Goal: Task Accomplishment & Management: Complete application form

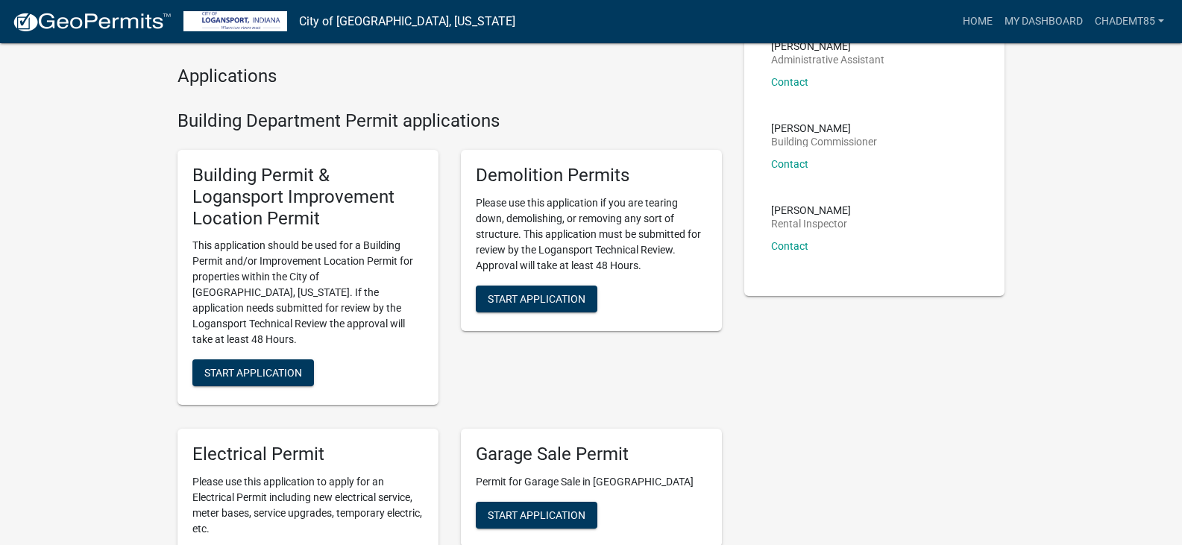
scroll to position [122, 0]
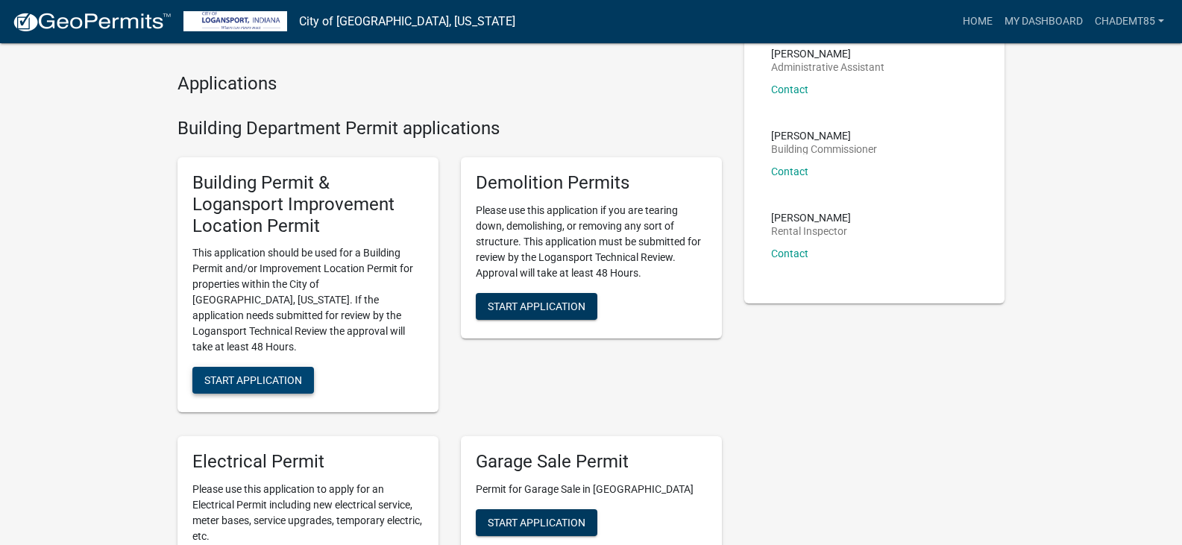
click at [274, 374] on span "Start Application" at bounding box center [253, 380] width 98 height 12
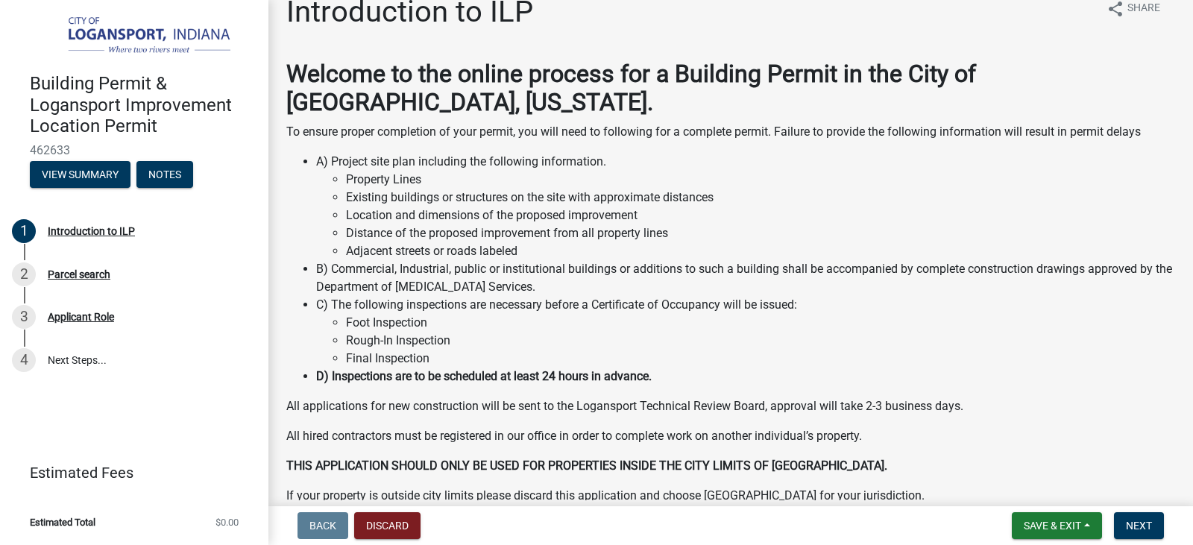
scroll to position [98, 0]
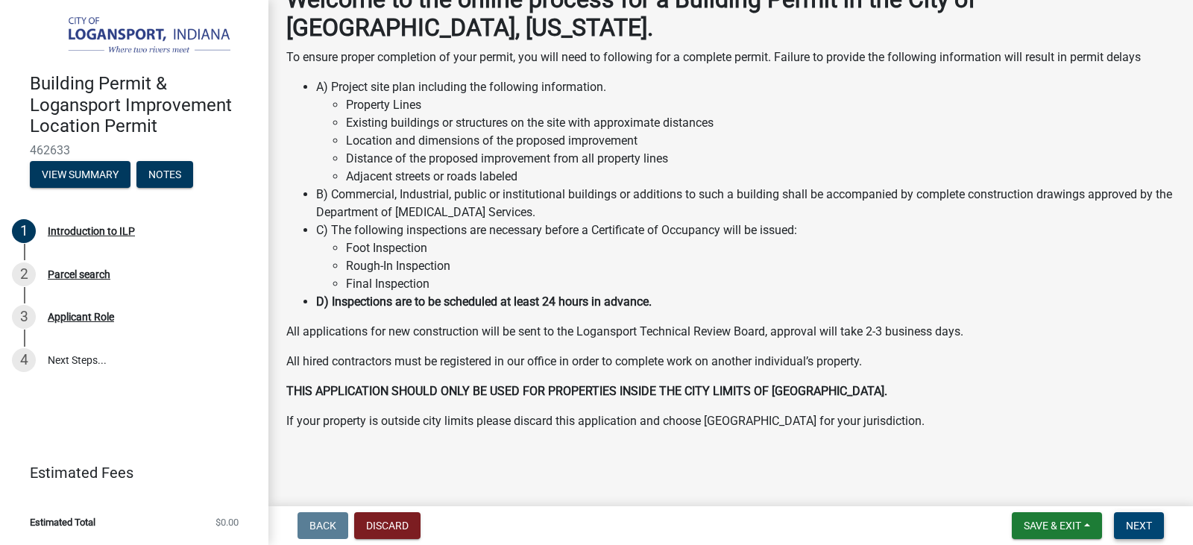
click at [1135, 522] on span "Next" at bounding box center [1139, 526] width 26 height 12
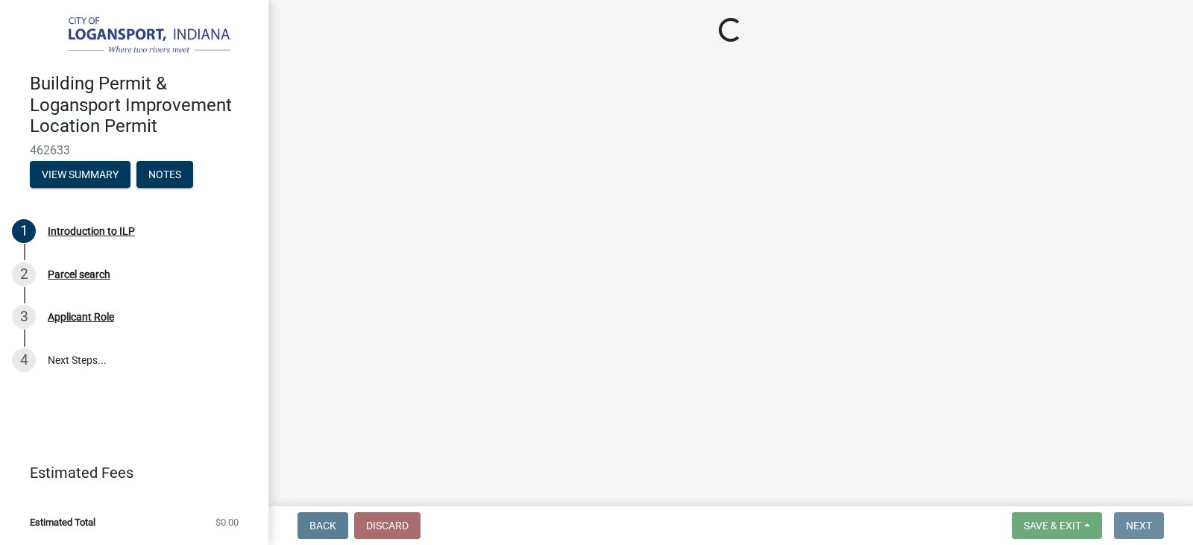
scroll to position [0, 0]
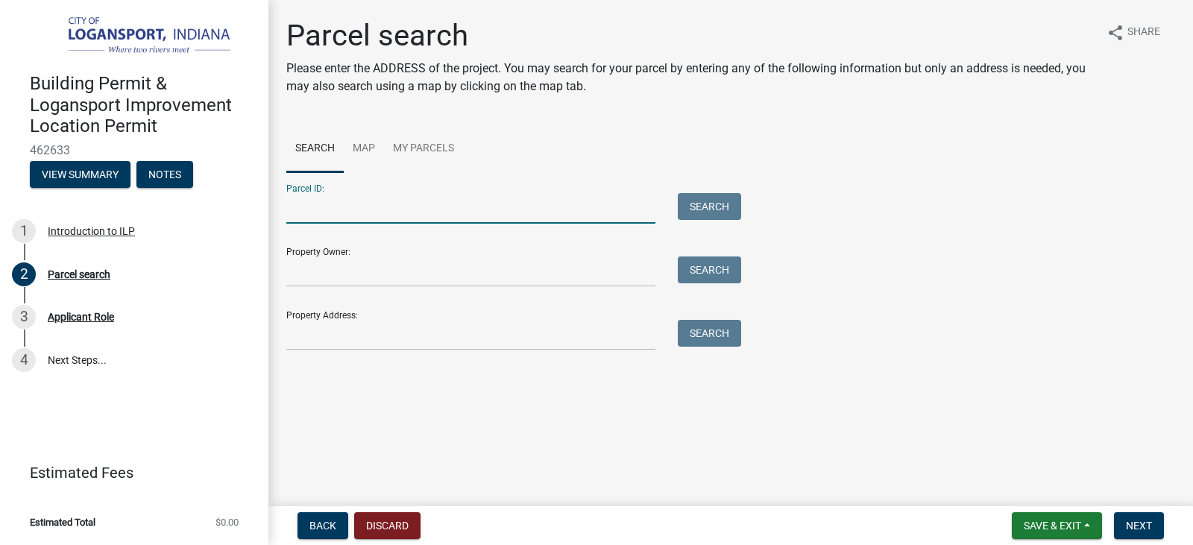
click at [345, 216] on input "Parcel ID:" at bounding box center [470, 208] width 369 height 31
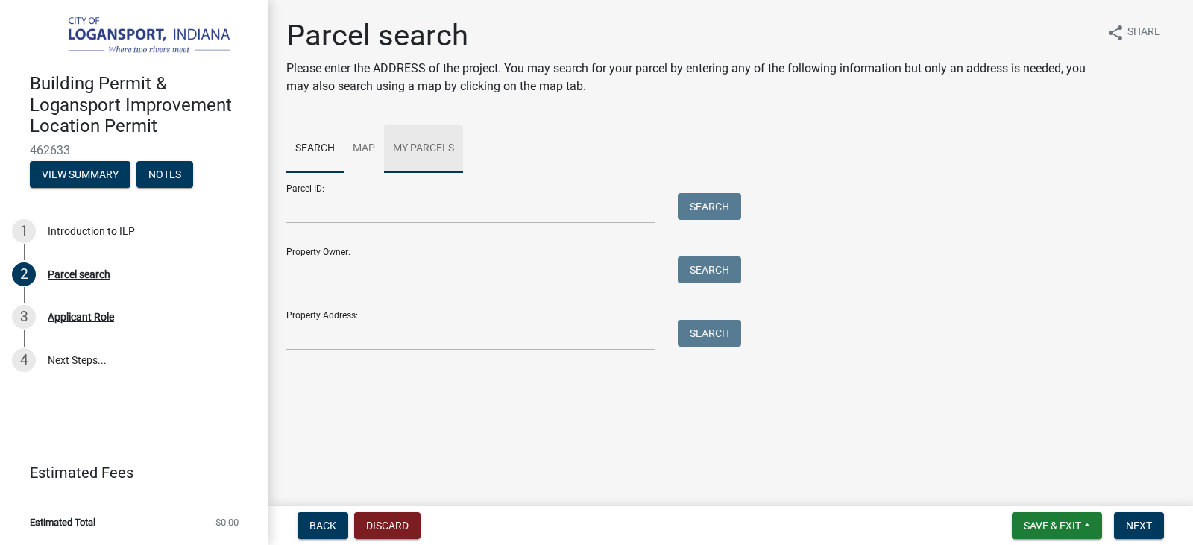
click at [405, 148] on link "My Parcels" at bounding box center [423, 149] width 79 height 48
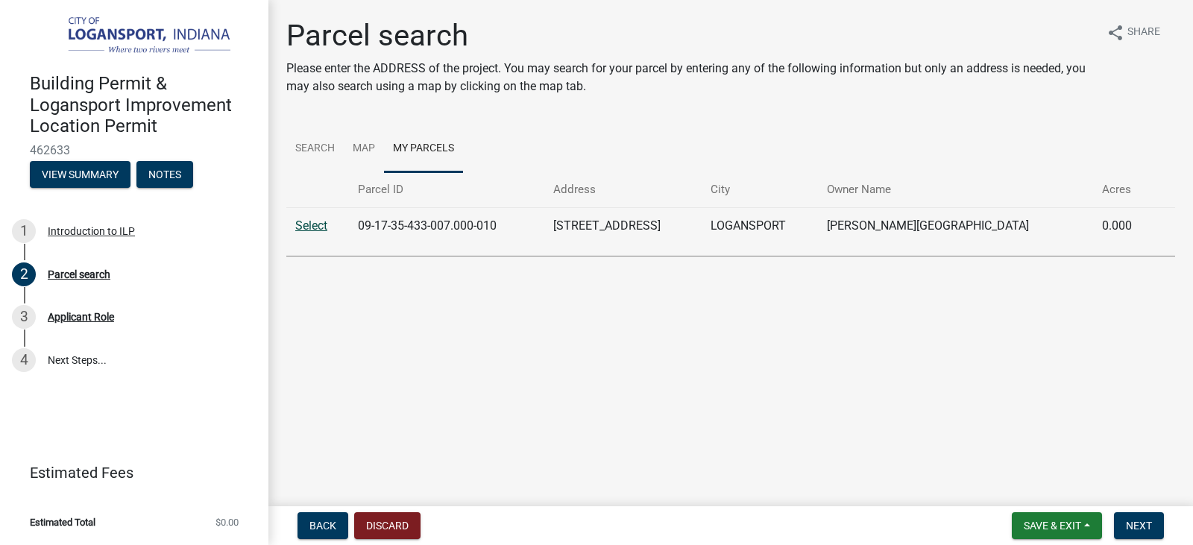
click at [310, 224] on link "Select" at bounding box center [311, 225] width 32 height 14
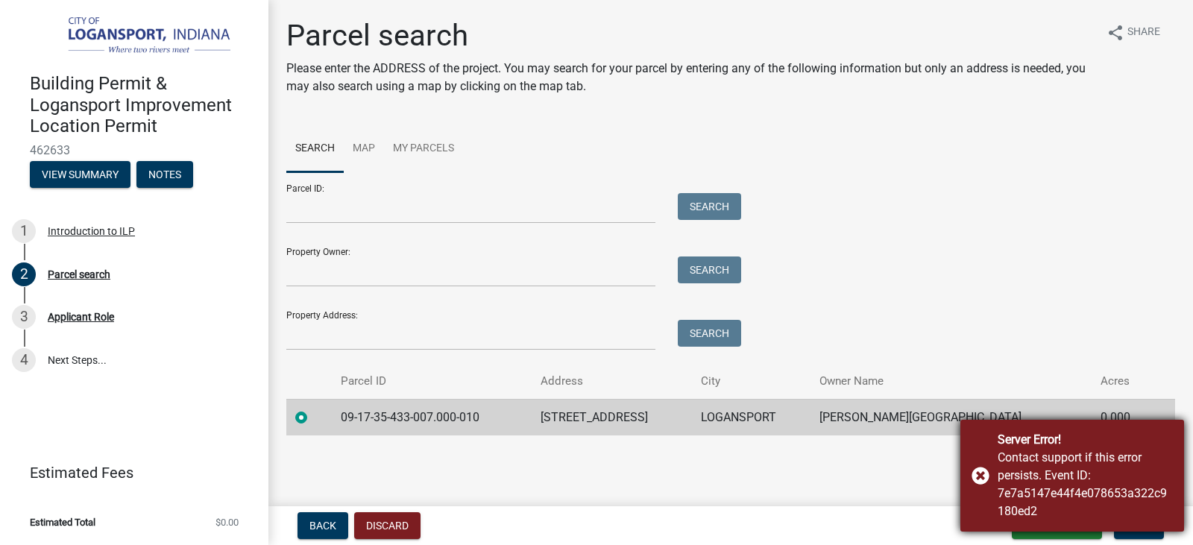
click at [978, 473] on div "Server Error! Contact support if this error persists. Event ID: 7e7a5147e44f4e0…" at bounding box center [1072, 476] width 224 height 112
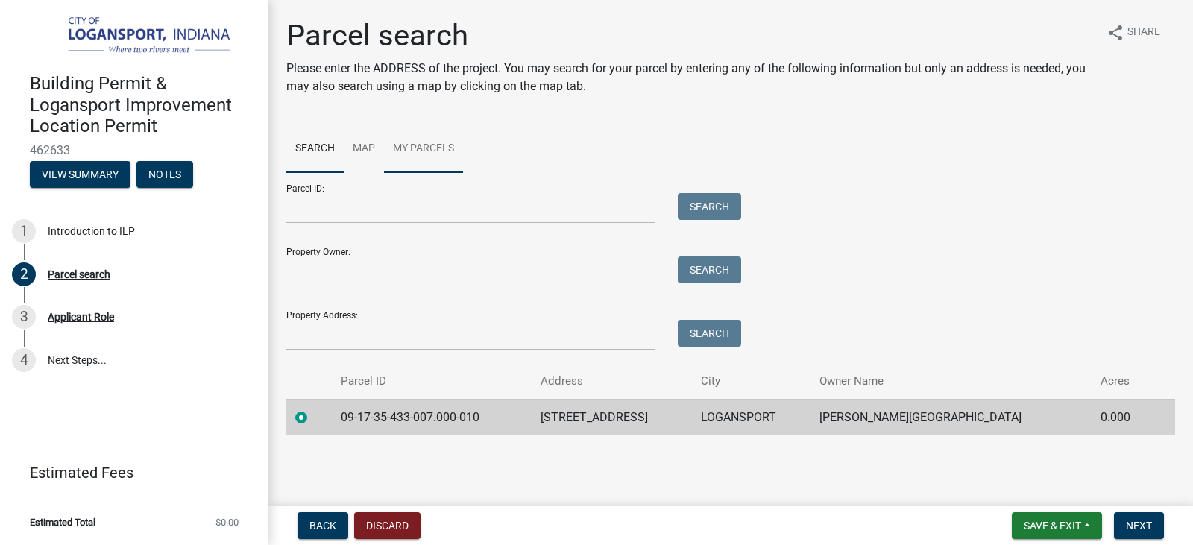
click at [411, 148] on link "My Parcels" at bounding box center [423, 149] width 79 height 48
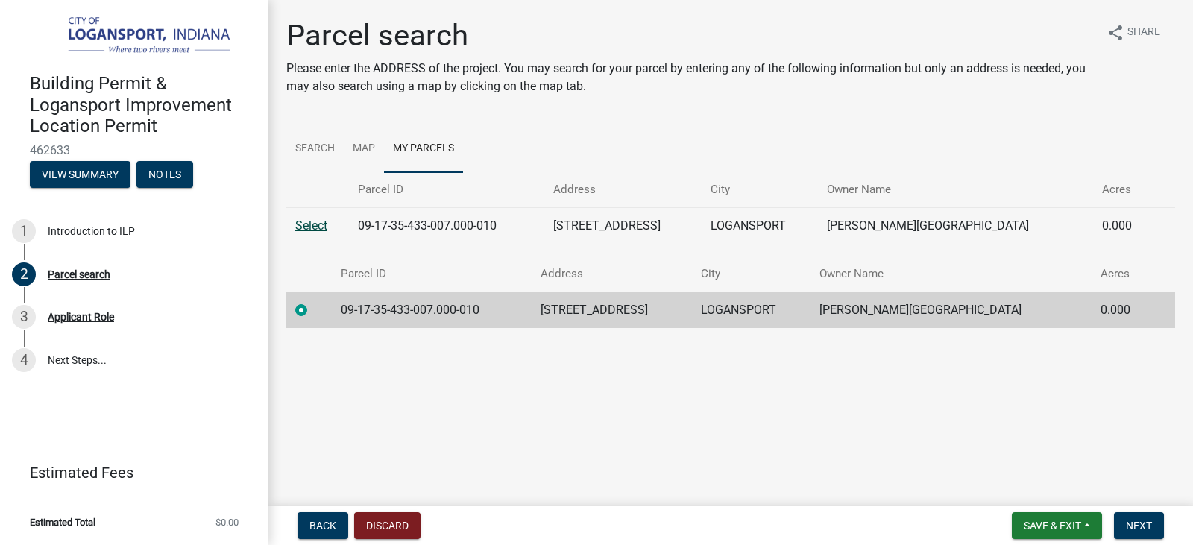
click at [318, 222] on link "Select" at bounding box center [311, 225] width 32 height 14
radio input "false"
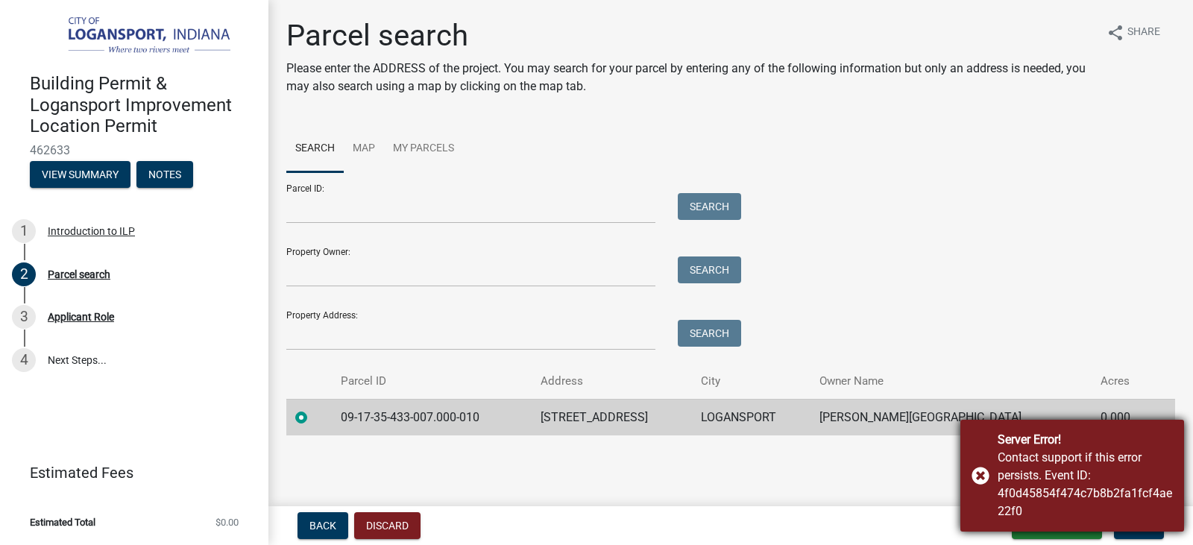
click at [979, 478] on div "Server Error! Contact support if this error persists. Event ID: 4f0d45854f474c7…" at bounding box center [1072, 476] width 224 height 112
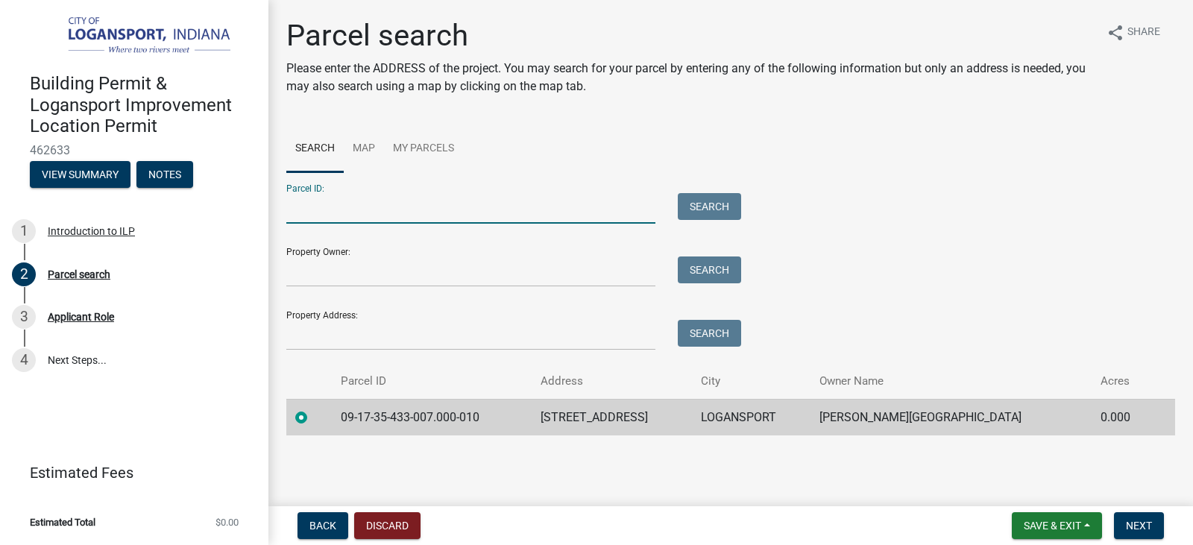
click at [321, 217] on input "Parcel ID:" at bounding box center [470, 208] width 369 height 31
type input "09-17-35-433-007.000.010"
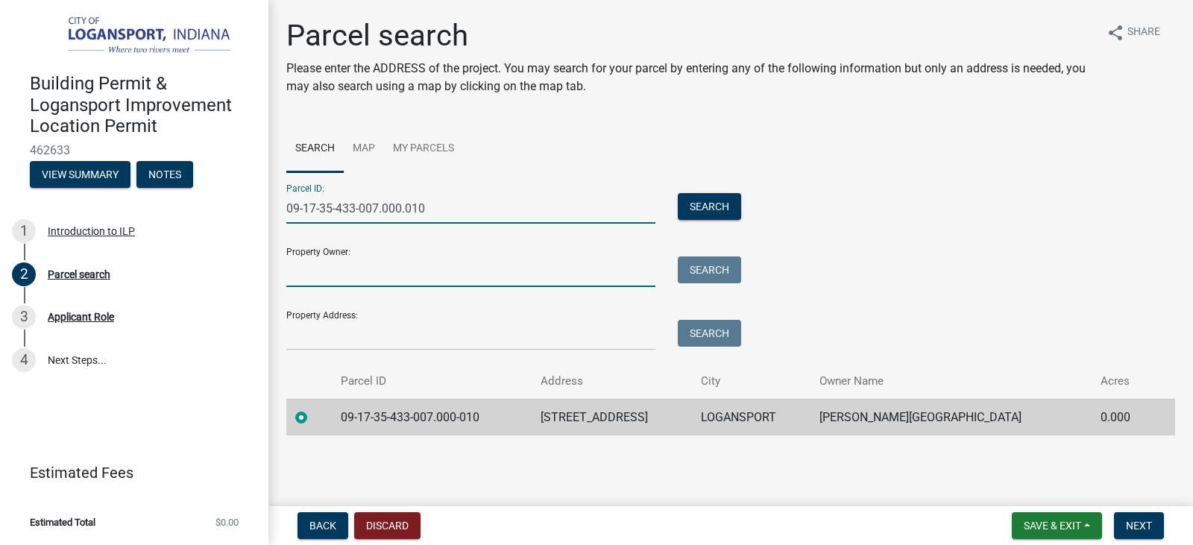
click at [320, 269] on input "Property Owner:" at bounding box center [470, 271] width 369 height 31
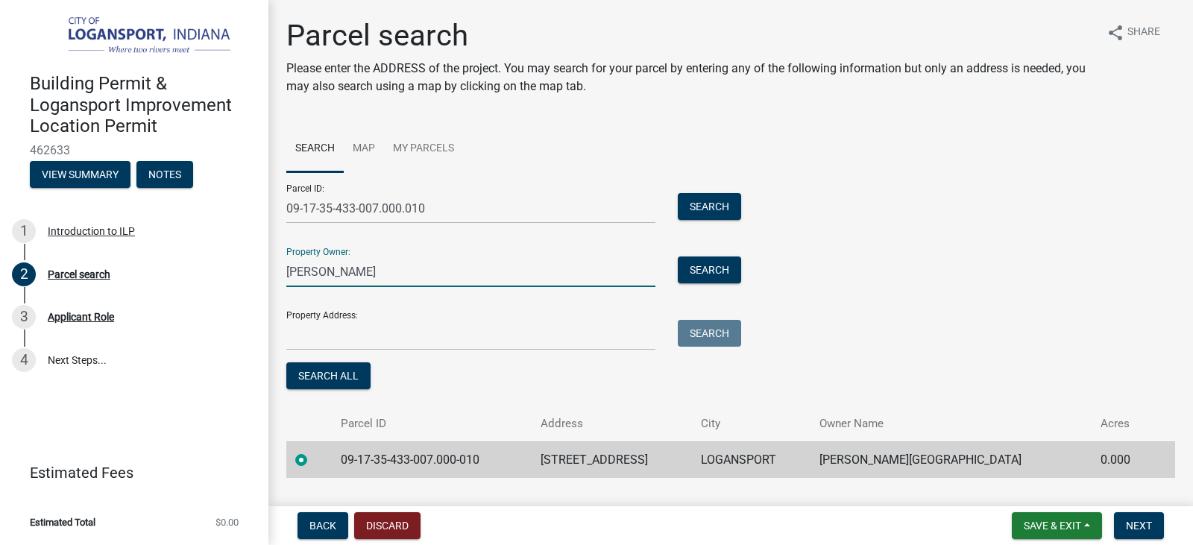
type input "[PERSON_NAME]"
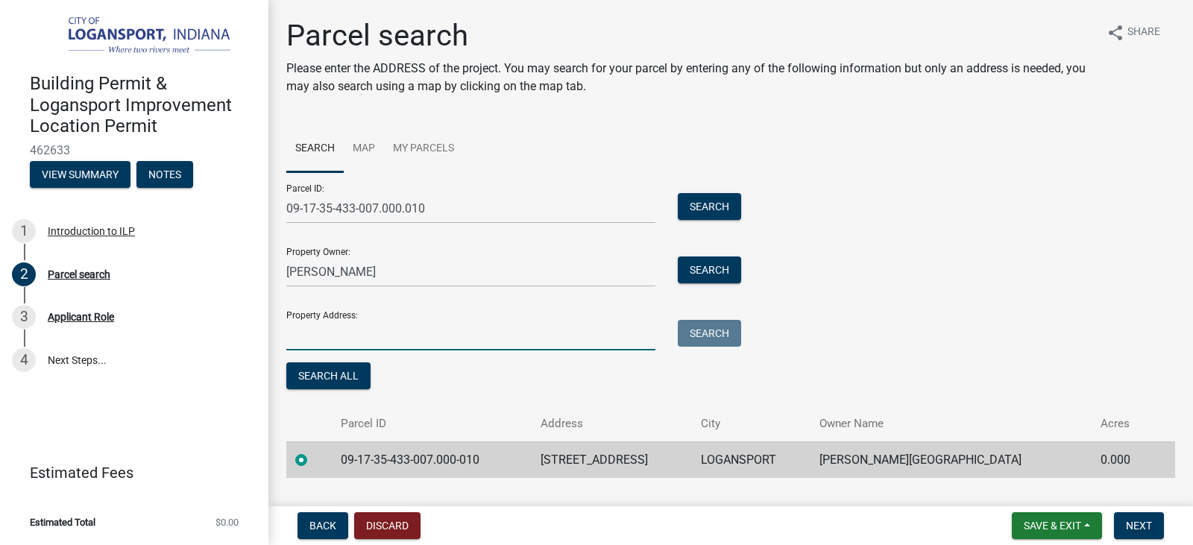
click at [328, 338] on input "Property Address:" at bounding box center [470, 335] width 369 height 31
type input "[STREET_ADDRESS]"
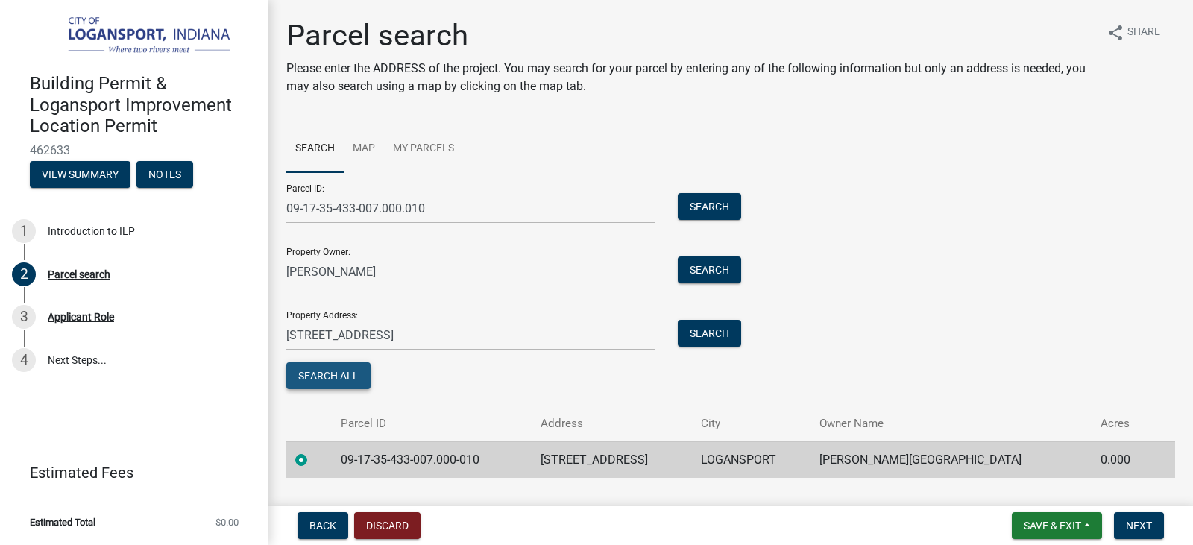
click at [331, 374] on button "Search All" at bounding box center [328, 375] width 84 height 27
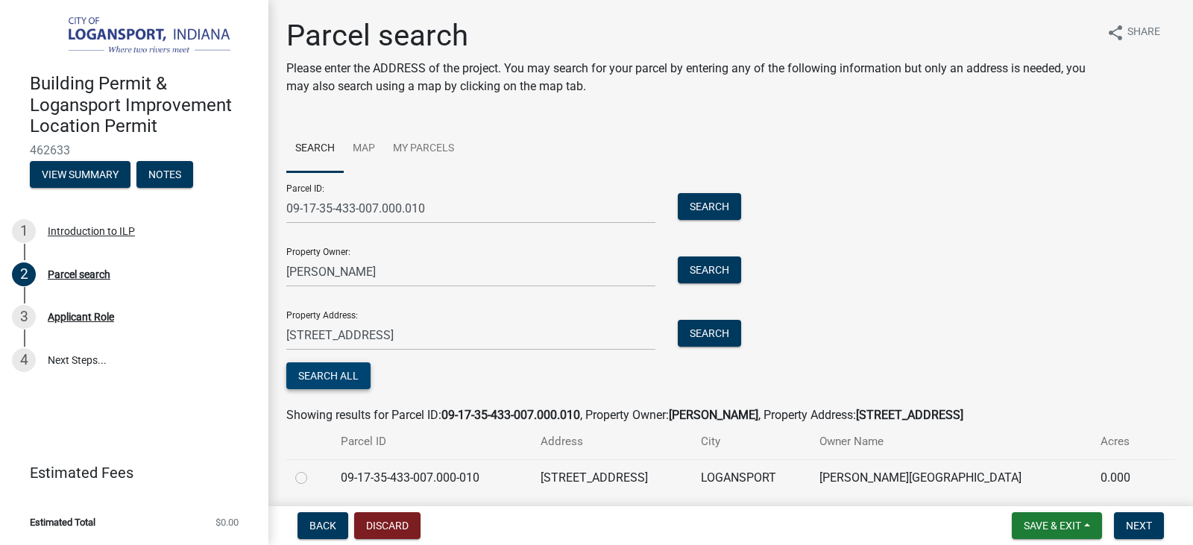
scroll to position [54, 0]
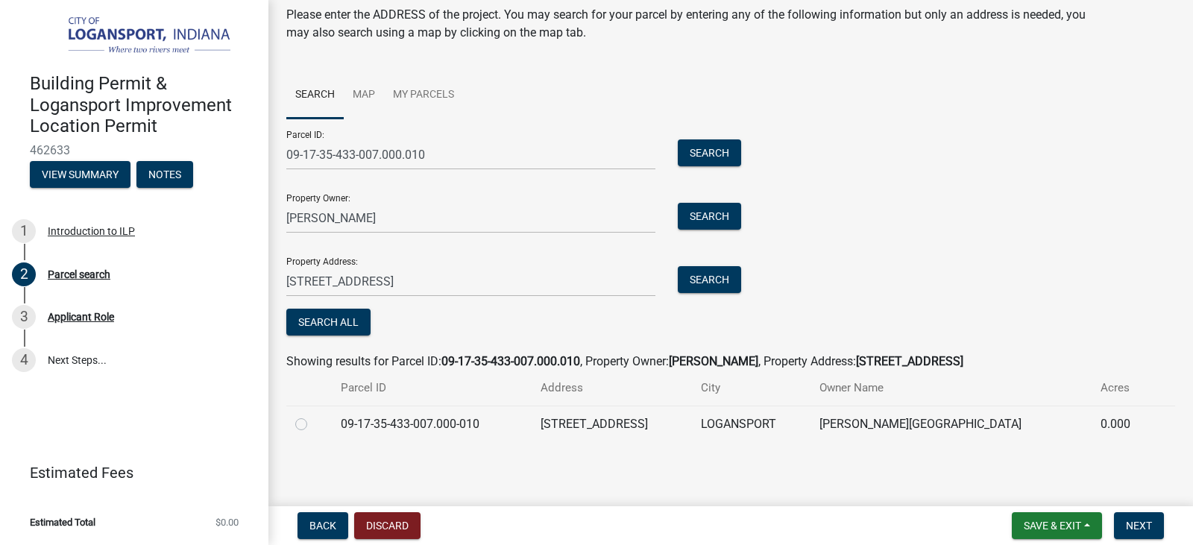
click at [313, 415] on label at bounding box center [313, 415] width 0 height 0
click at [313, 425] on input "radio" at bounding box center [318, 420] width 10 height 10
radio input "true"
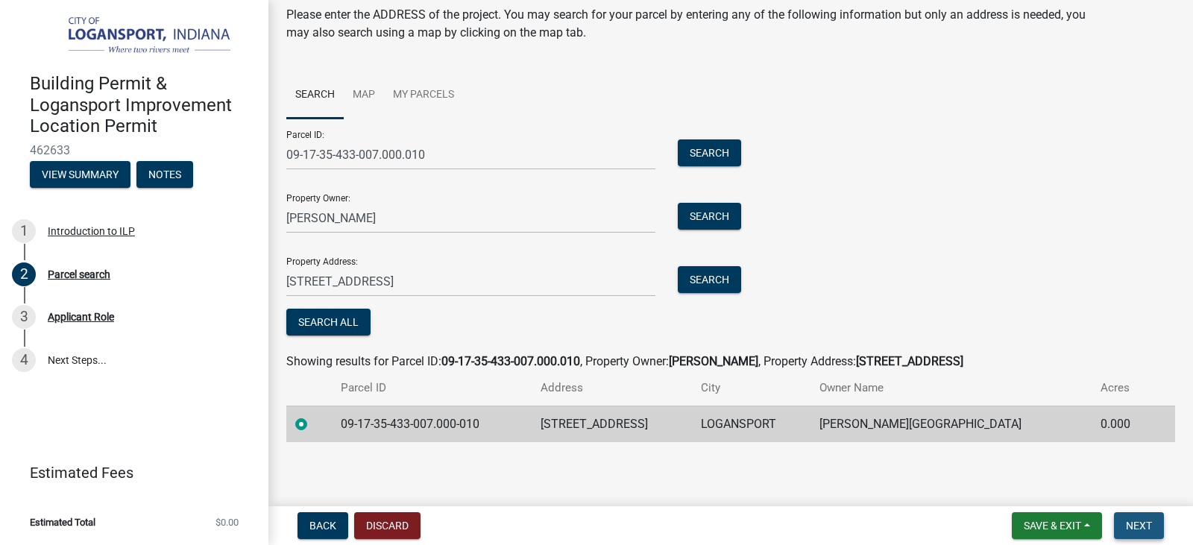
click at [1135, 516] on button "Next" at bounding box center [1139, 525] width 50 height 27
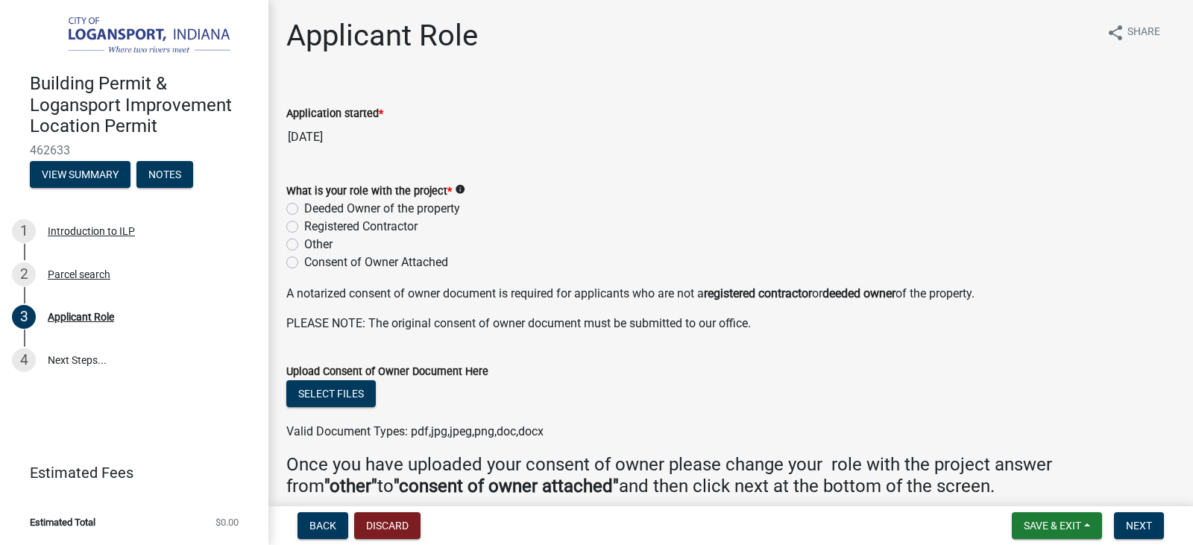
click at [295, 215] on div "Deeded Owner of the property" at bounding box center [730, 209] width 889 height 18
click at [304, 211] on label "Deeded Owner of the property" at bounding box center [382, 209] width 156 height 18
click at [304, 209] on input "Deeded Owner of the property" at bounding box center [309, 205] width 10 height 10
radio input "true"
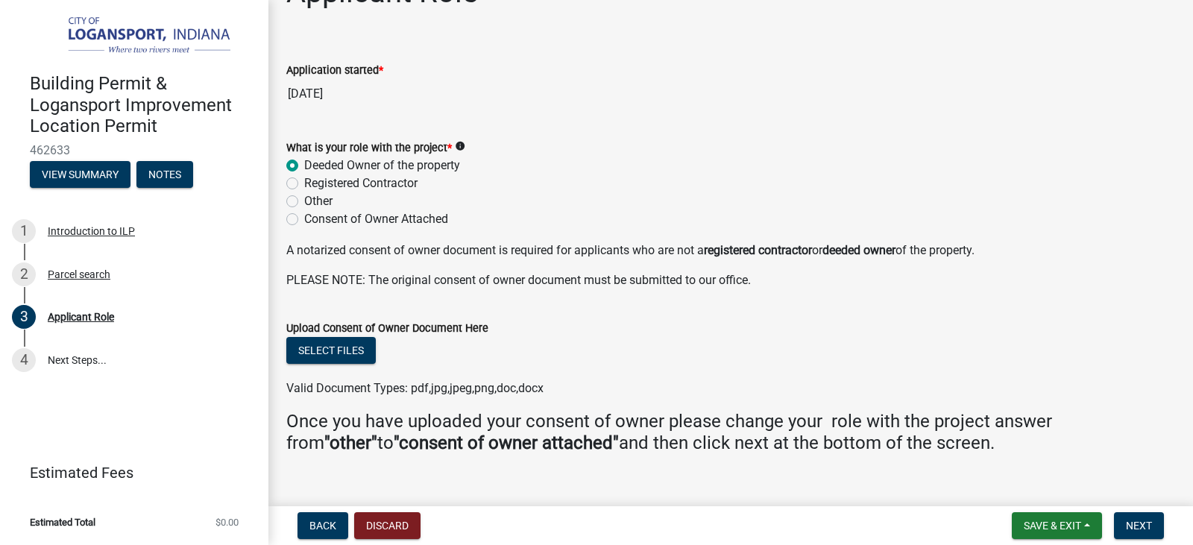
scroll to position [67, 0]
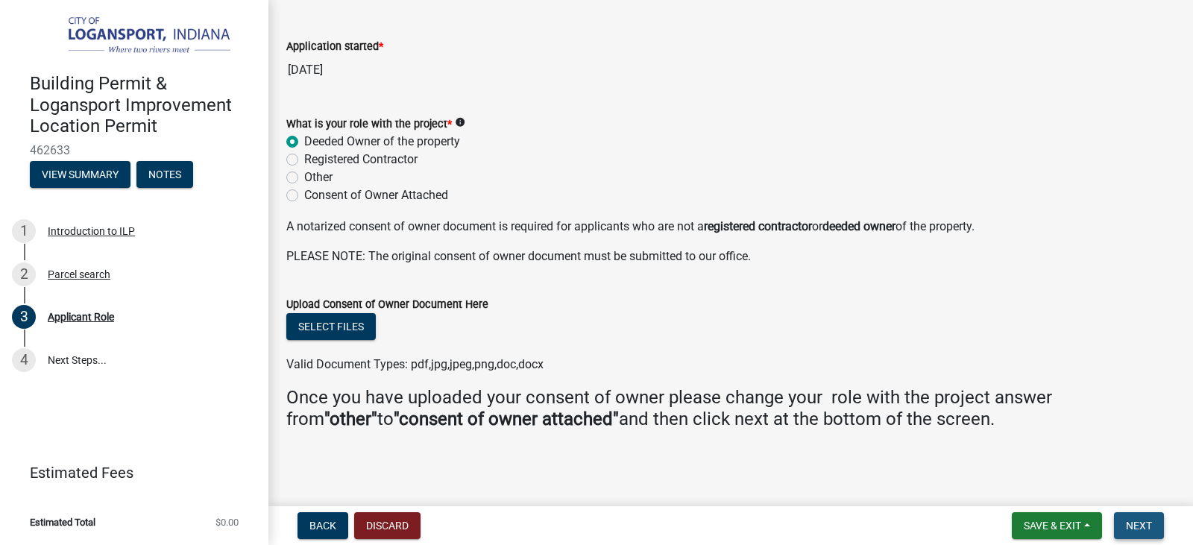
click at [1132, 526] on span "Next" at bounding box center [1139, 526] width 26 height 12
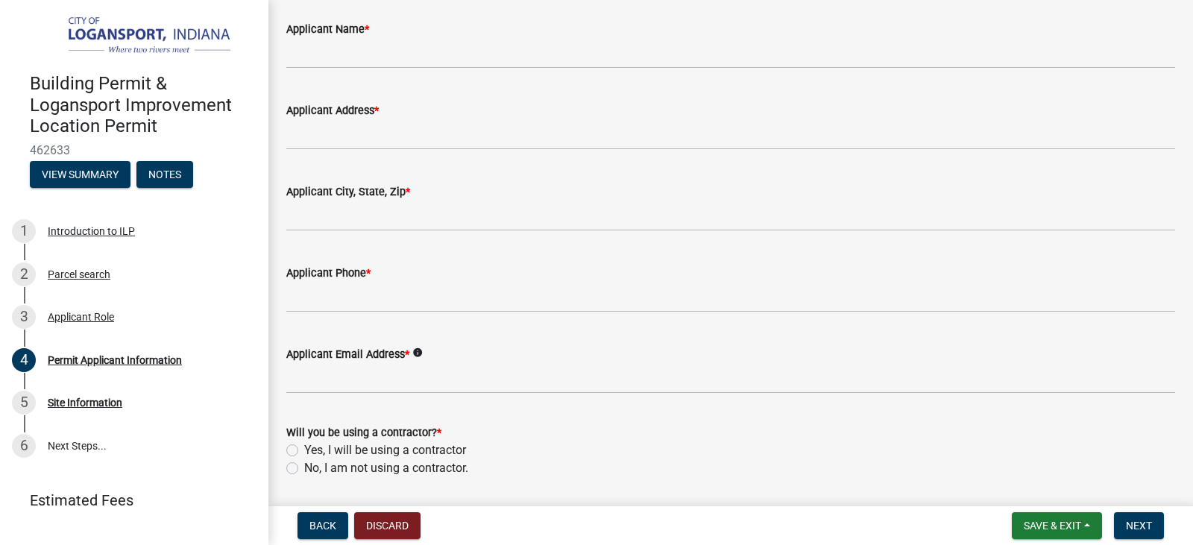
scroll to position [58, 0]
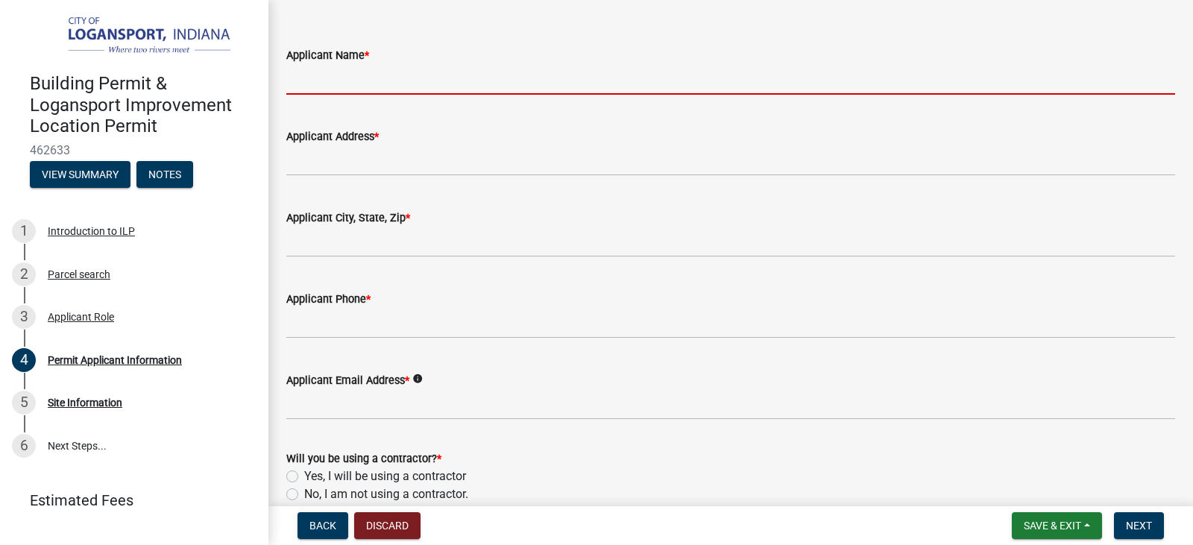
click at [327, 81] on input "Applicant Name *" at bounding box center [730, 79] width 889 height 31
type input "[PERSON_NAME]"
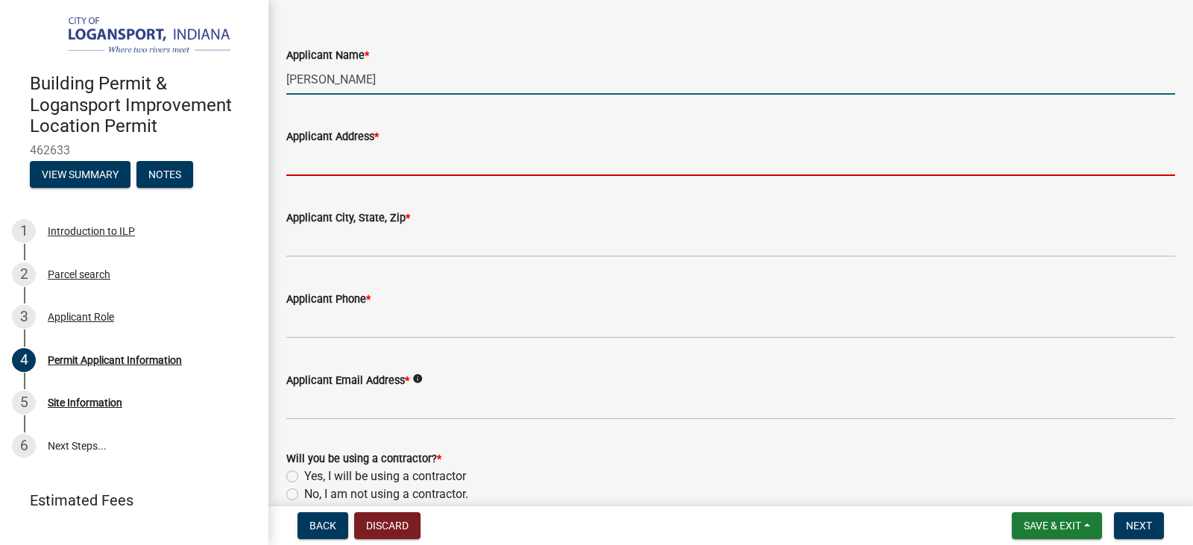
type input "3146 N 450 W"
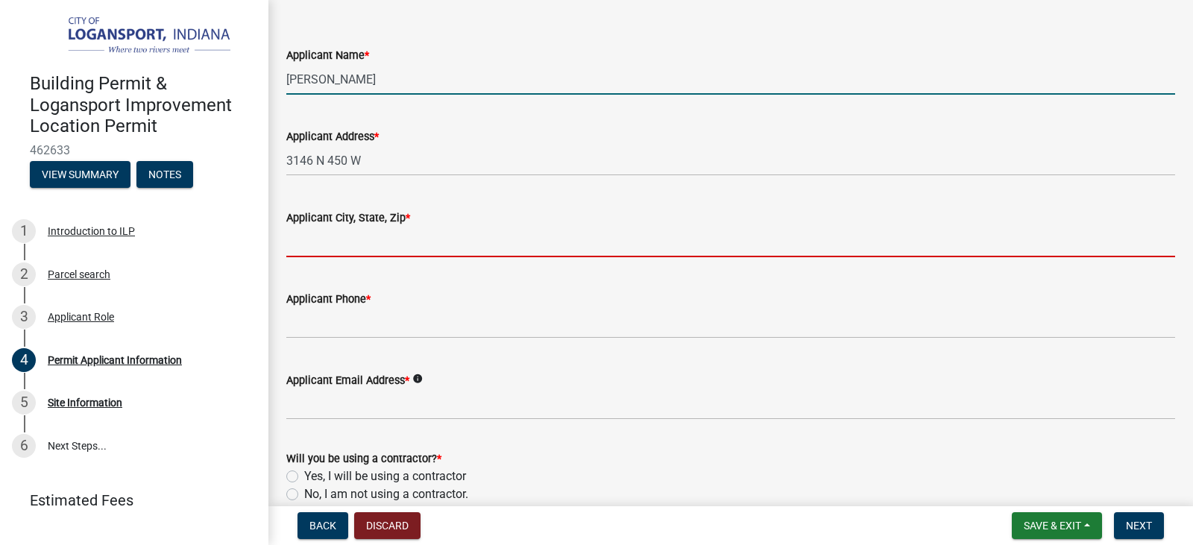
type input "Kokomo"
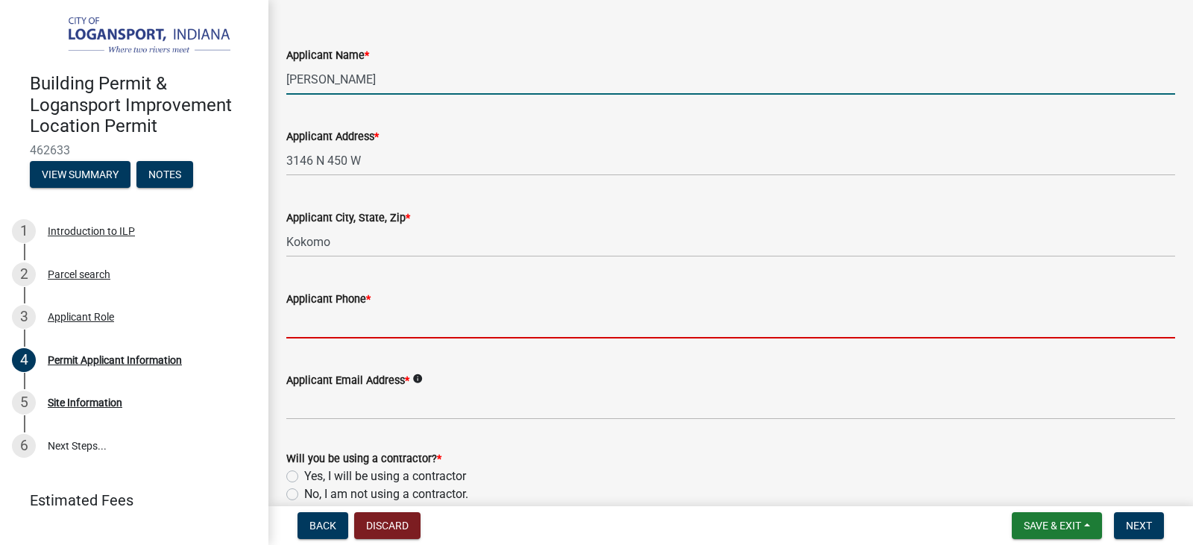
type input "7654346588"
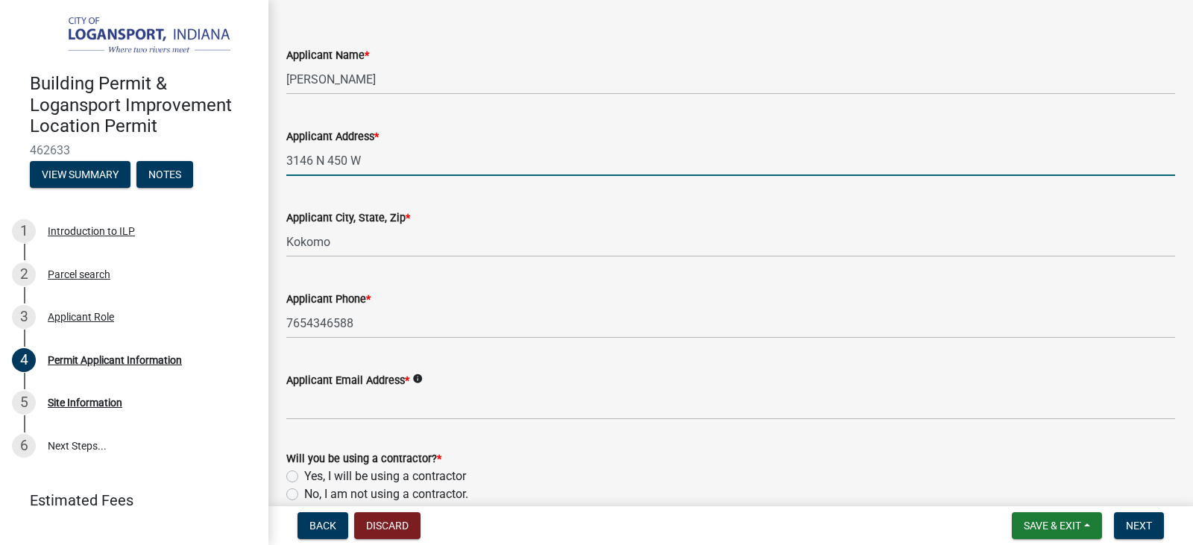
drag, startPoint x: 291, startPoint y: 171, endPoint x: 195, endPoint y: 162, distance: 96.6
click at [195, 162] on div "Building Permit & Logansport Improvement Location Permit 462633 View Summary No…" at bounding box center [596, 272] width 1193 height 545
type input "[STREET_ADDRESS]"
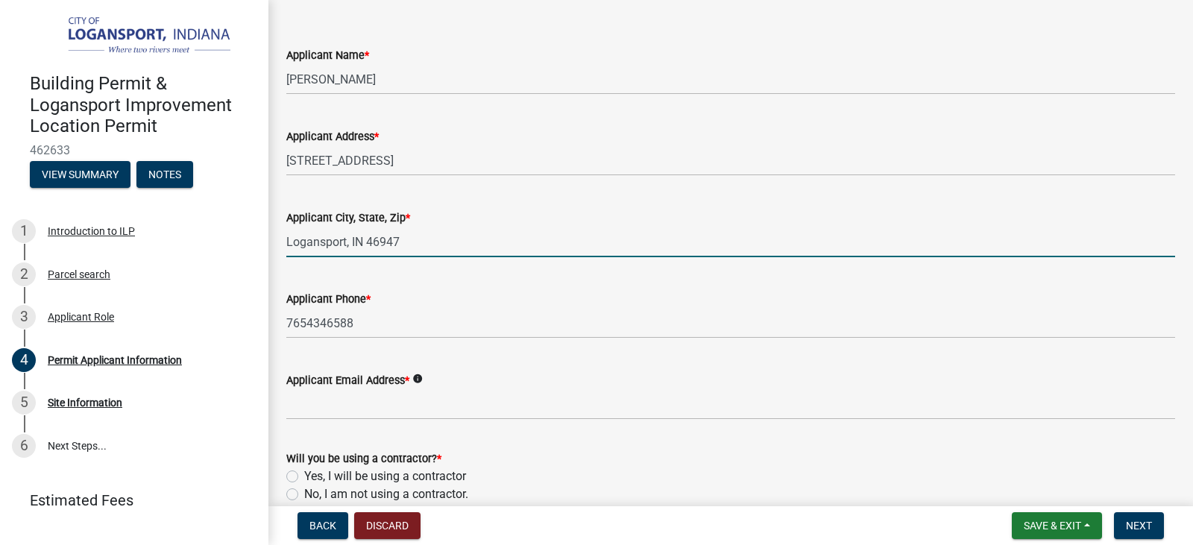
type input "Logansport, IN 46947"
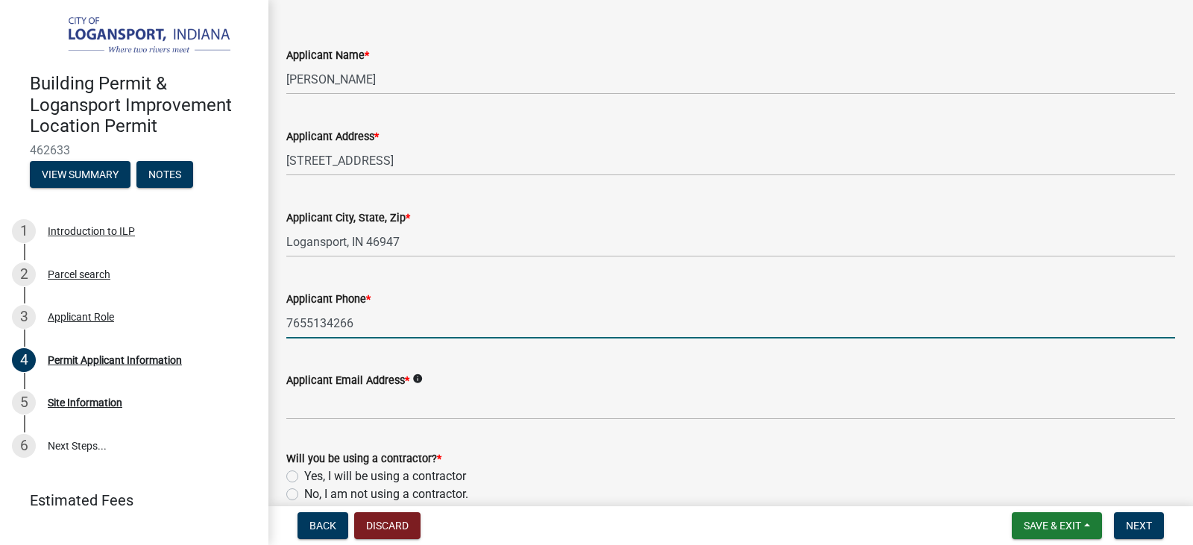
type input "7655134266"
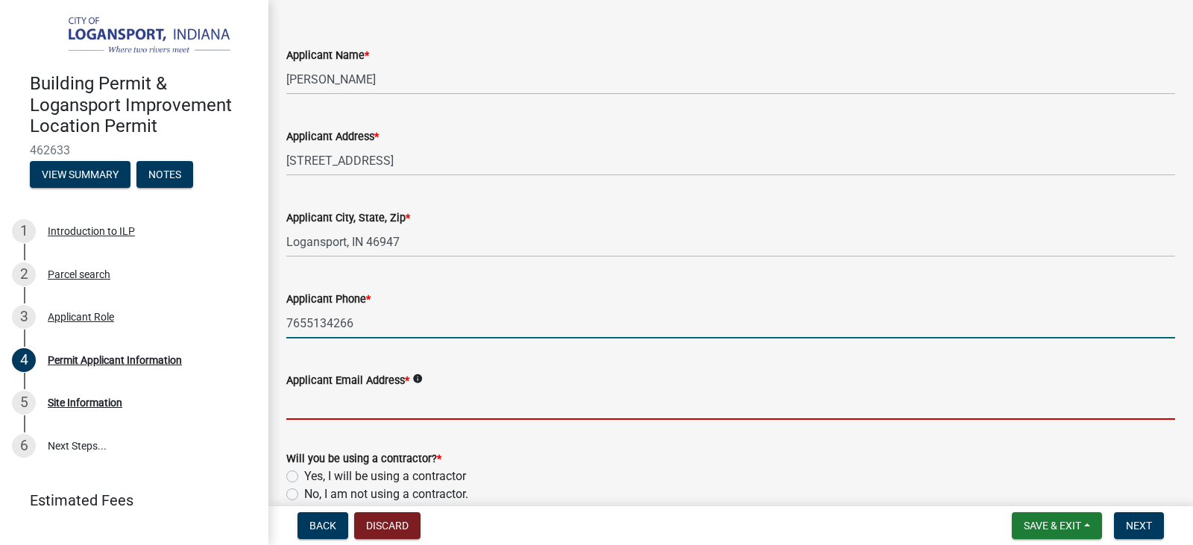
click at [332, 406] on input "Applicant Email Address *" at bounding box center [730, 404] width 889 height 31
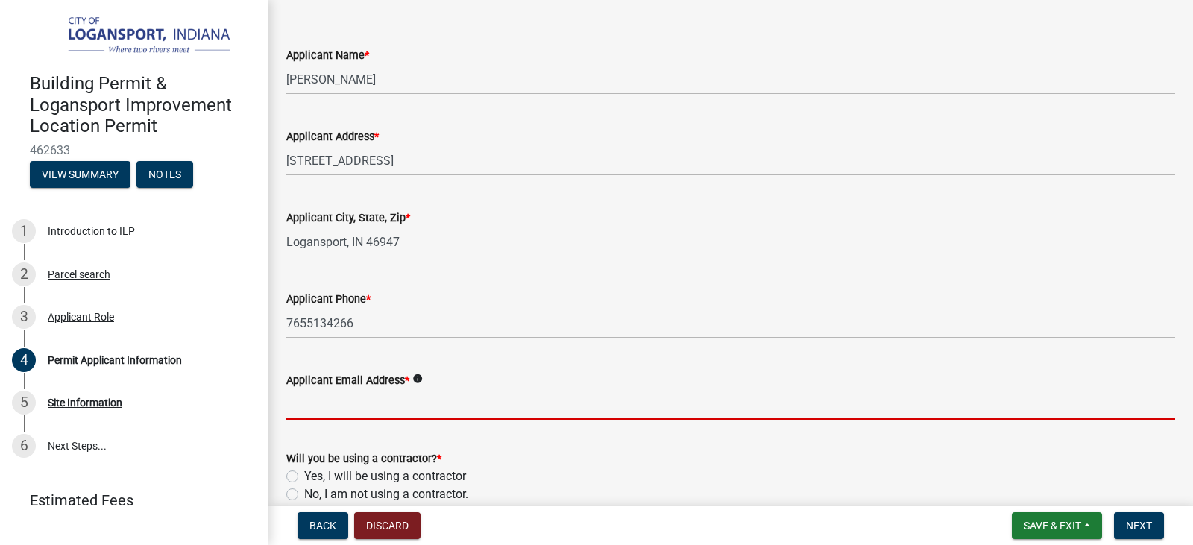
type input "[EMAIL_ADDRESS][DOMAIN_NAME]"
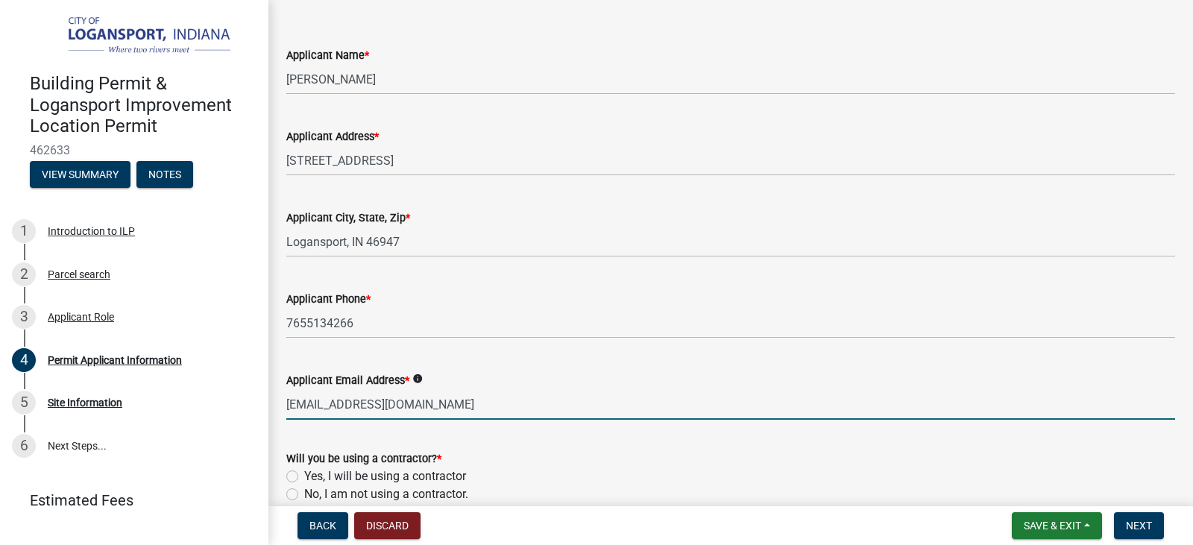
click at [304, 499] on label "No, I am not using a contractor." at bounding box center [386, 494] width 164 height 18
click at [304, 495] on input "No, I am not using a contractor." at bounding box center [309, 490] width 10 height 10
radio input "true"
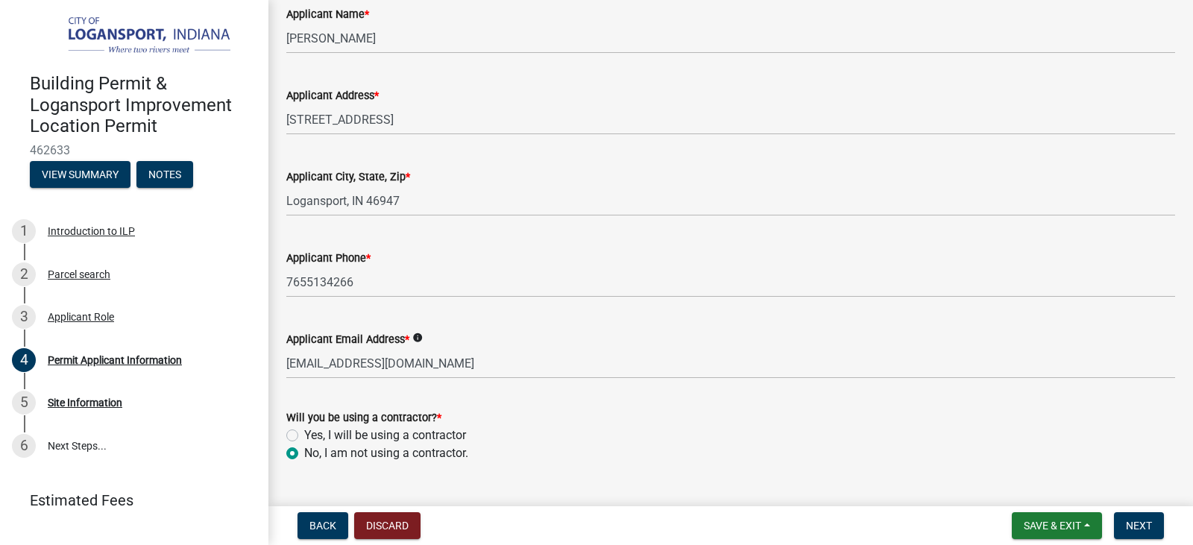
scroll to position [133, 0]
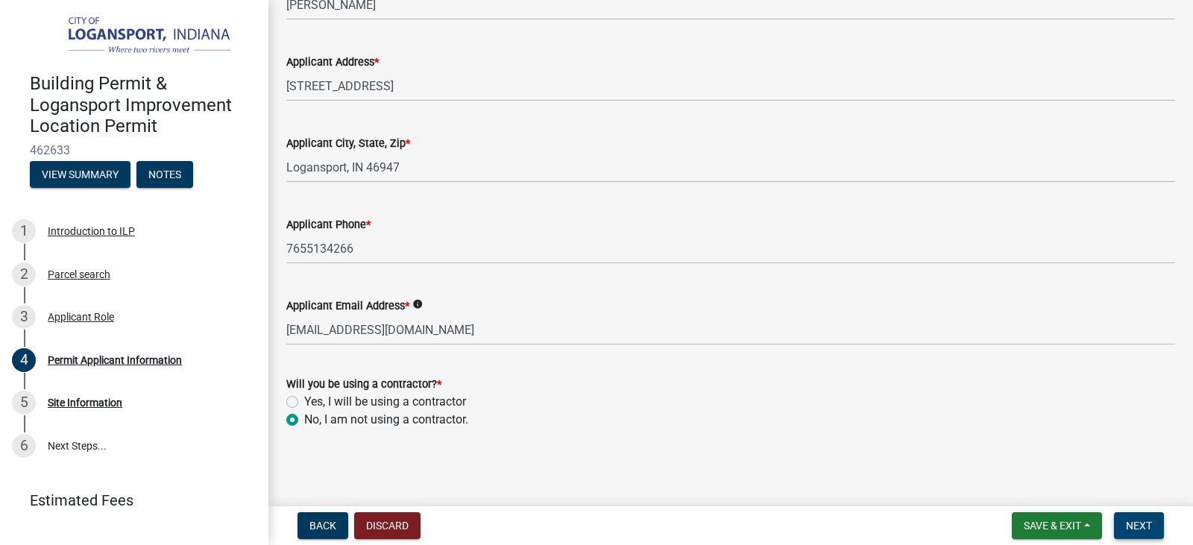
click at [1149, 520] on span "Next" at bounding box center [1139, 526] width 26 height 12
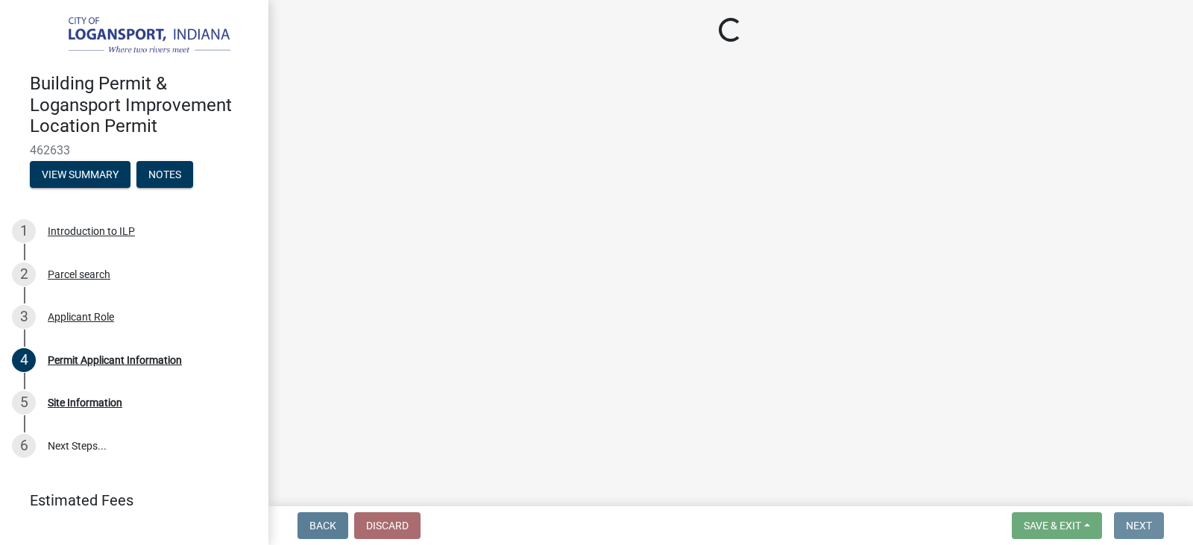
scroll to position [0, 0]
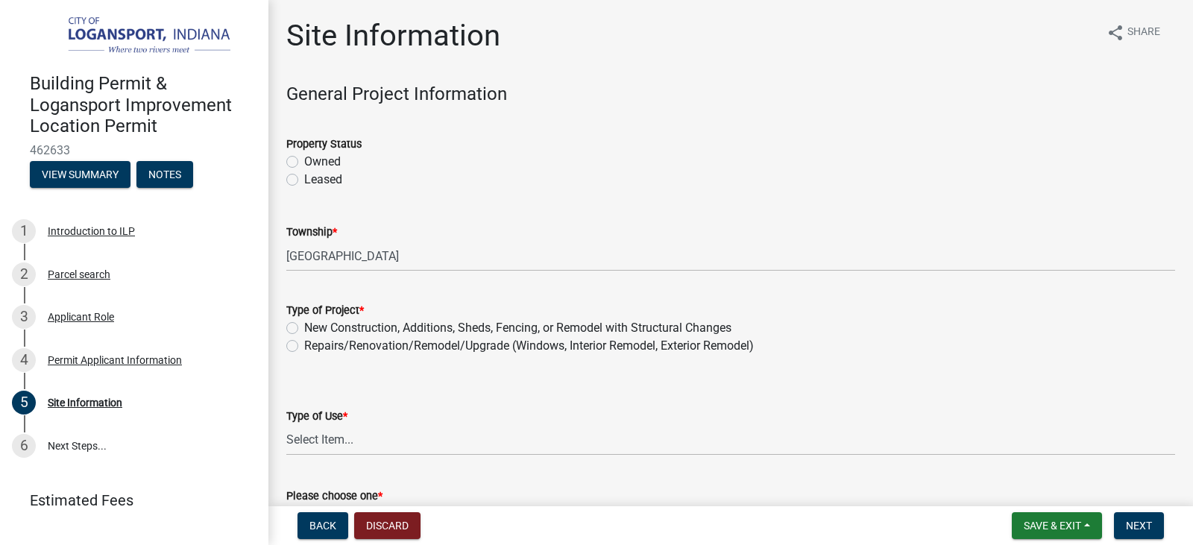
click at [304, 160] on label "Owned" at bounding box center [322, 162] width 37 height 18
click at [304, 160] on input "Owned" at bounding box center [309, 158] width 10 height 10
radio input "true"
click at [304, 331] on label "New Construction, Additions, Sheds, Fencing, or Remodel with Structural Changes" at bounding box center [517, 328] width 427 height 18
click at [304, 329] on input "New Construction, Additions, Sheds, Fencing, or Remodel with Structural Changes" at bounding box center [309, 324] width 10 height 10
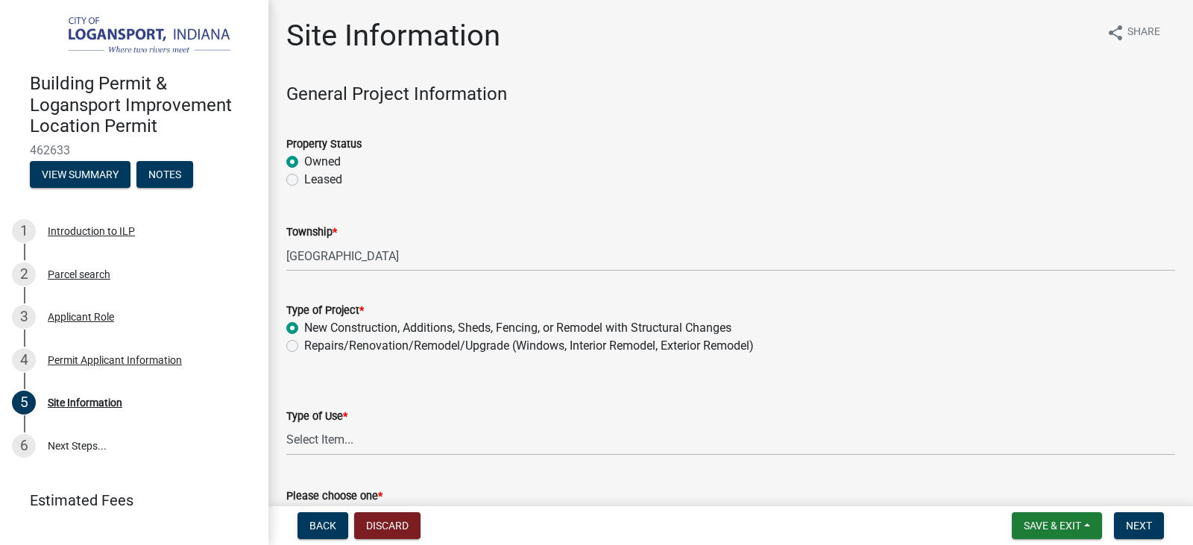
radio input "true"
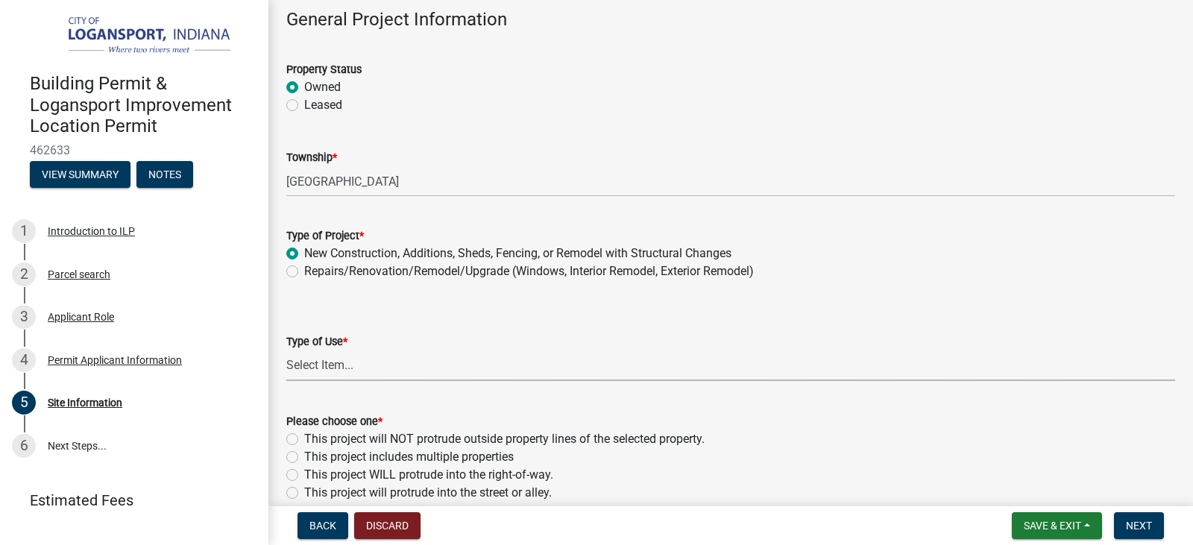
click at [312, 365] on select "Select Item... Residential Commercial/Industrial Agricultural Public/Semi Public" at bounding box center [730, 365] width 889 height 31
click at [286, 350] on select "Select Item... Residential Commercial/Industrial Agricultural Public/Semi Public" at bounding box center [730, 365] width 889 height 31
select select "62802869-e470-474a-8a4c-8dbe1ccdd5ac"
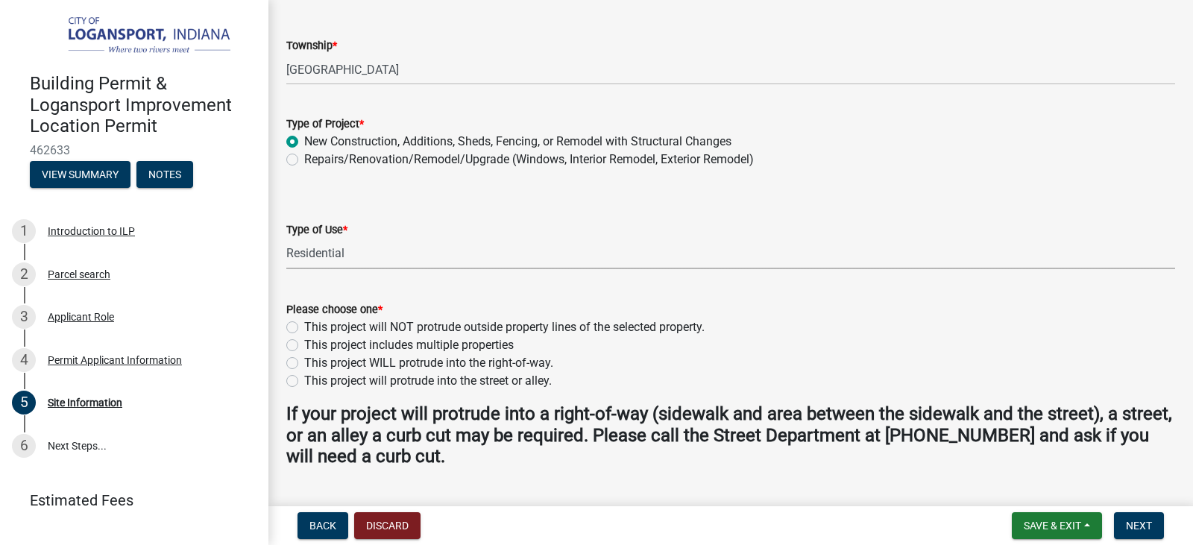
scroll to position [224, 0]
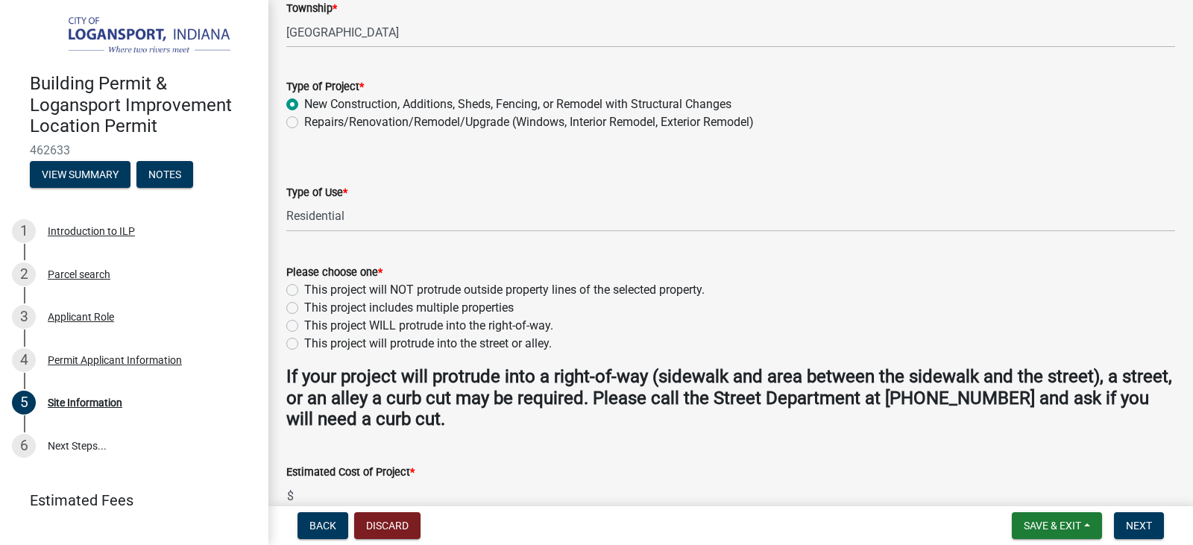
click at [304, 289] on label "This project will NOT protrude outside property lines of the selected property." at bounding box center [504, 290] width 400 height 18
click at [304, 289] on input "This project will NOT protrude outside property lines of the selected property." at bounding box center [309, 286] width 10 height 10
radio input "true"
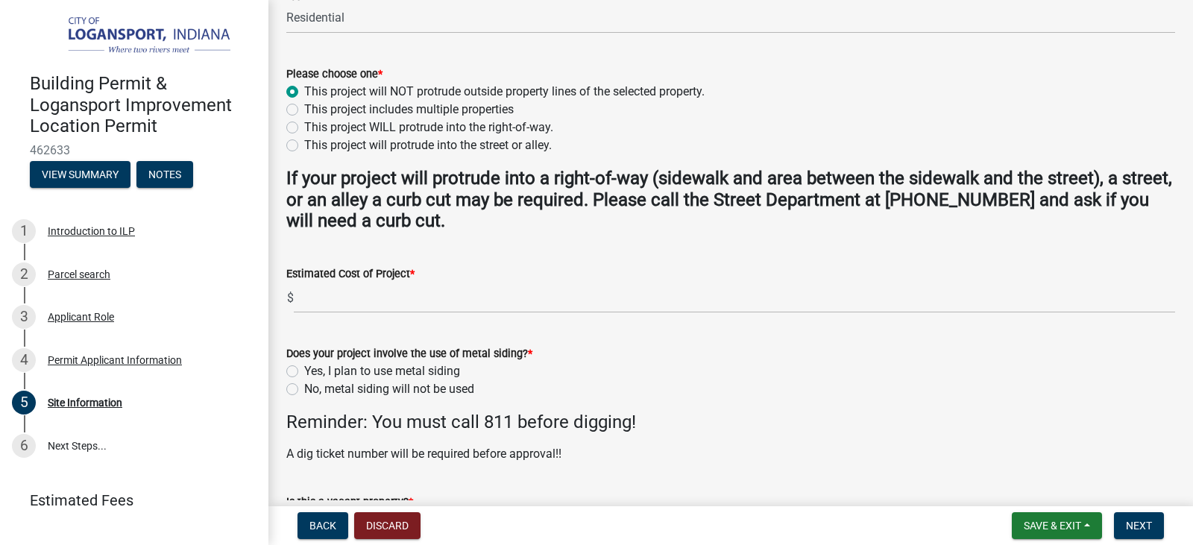
scroll to position [447, 0]
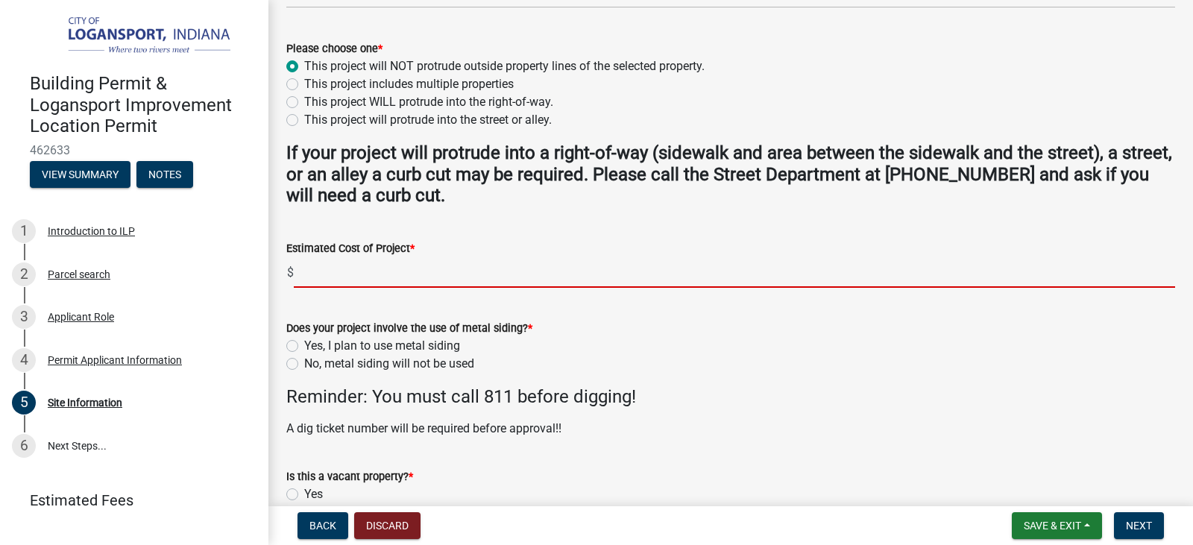
click at [318, 274] on input "text" at bounding box center [734, 272] width 881 height 31
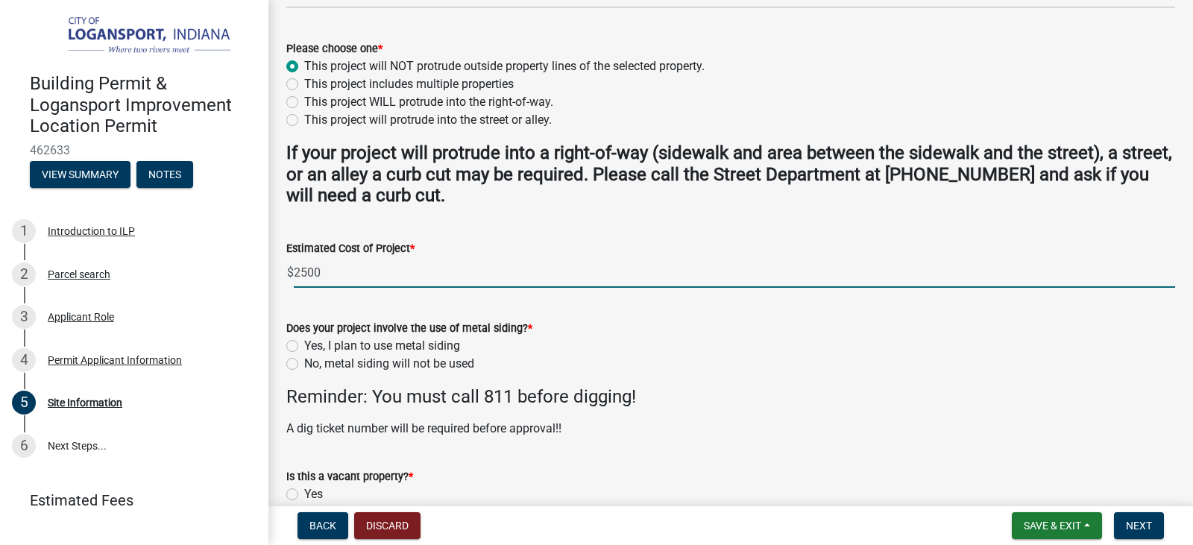
type input "2500"
click at [304, 362] on label "No, metal siding will not be used" at bounding box center [389, 364] width 170 height 18
click at [304, 362] on input "No, metal siding will not be used" at bounding box center [309, 360] width 10 height 10
radio input "true"
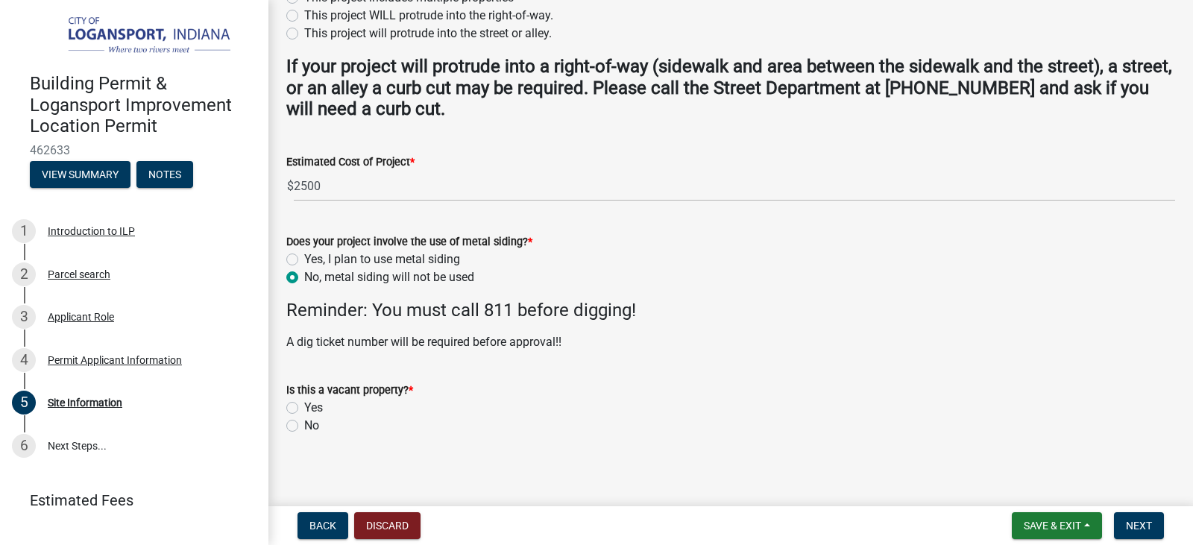
scroll to position [540, 0]
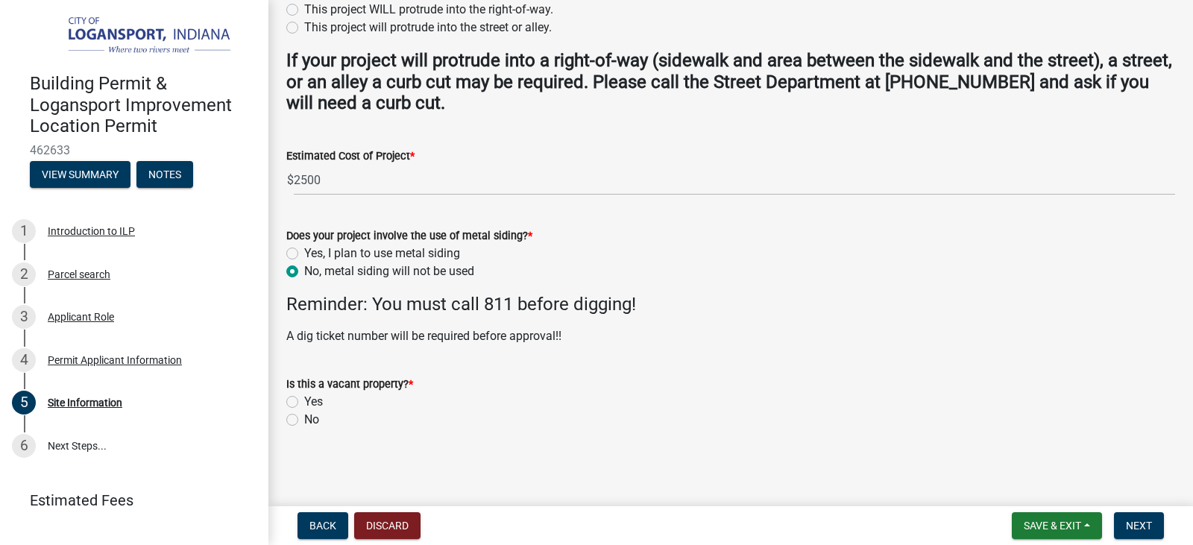
click at [304, 420] on label "No" at bounding box center [311, 420] width 15 height 18
click at [304, 420] on input "No" at bounding box center [309, 416] width 10 height 10
radio input "true"
click at [1141, 520] on span "Next" at bounding box center [1139, 526] width 26 height 12
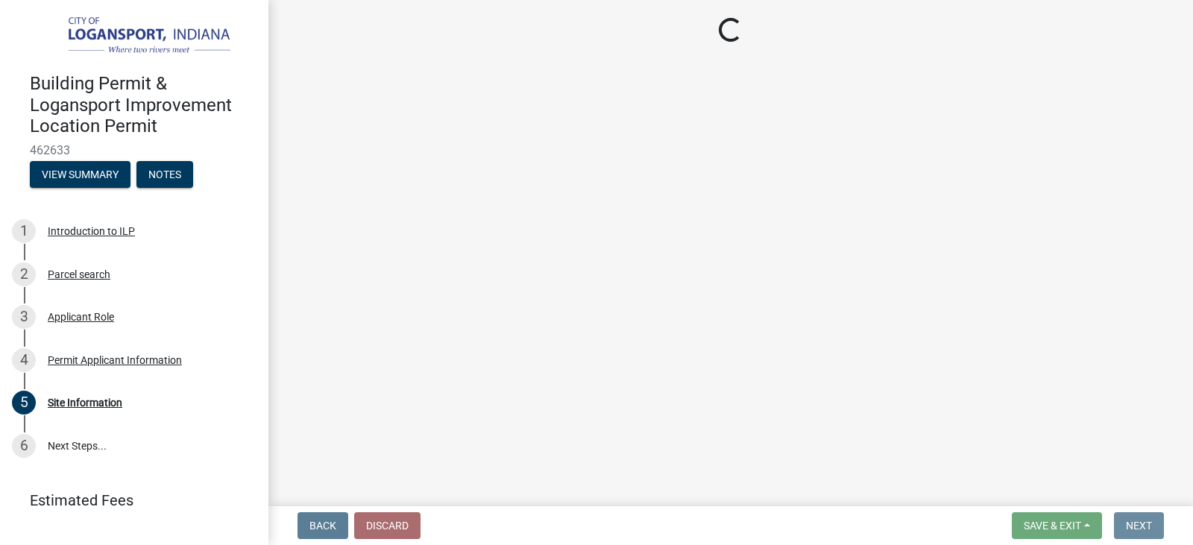
scroll to position [0, 0]
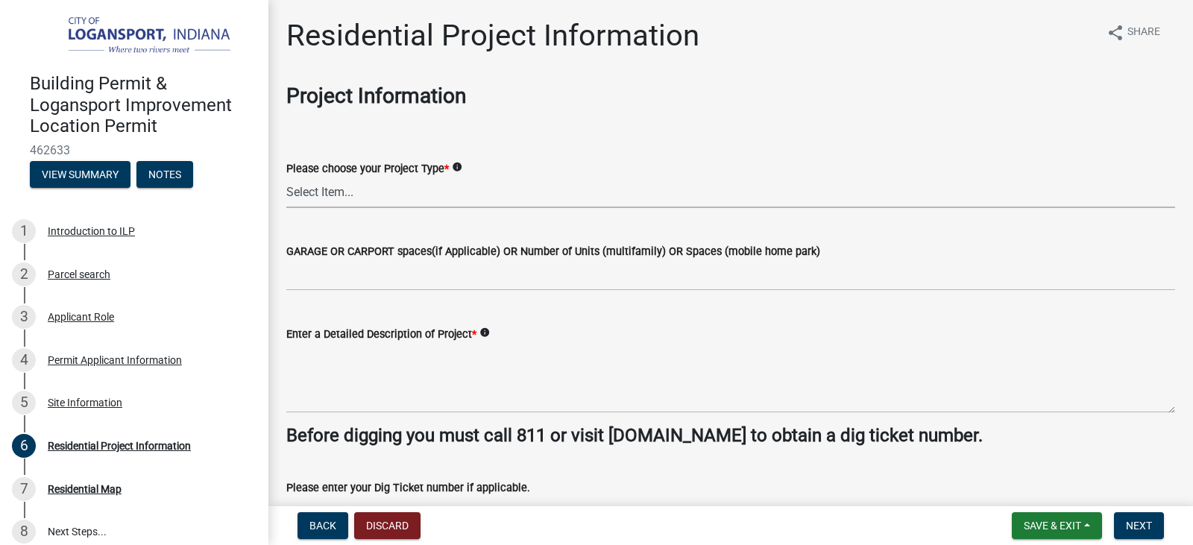
click at [360, 193] on select "Select Item... Single Family Pole Barn Home Multi Family Addition to Dwelling(a…" at bounding box center [730, 192] width 889 height 31
click at [286, 177] on select "Select Item... Single Family Pole Barn Home Multi Family Addition to Dwelling(a…" at bounding box center [730, 192] width 889 height 31
select select "b8a7655a-e911-4aac-a321-69e5bfba2fef"
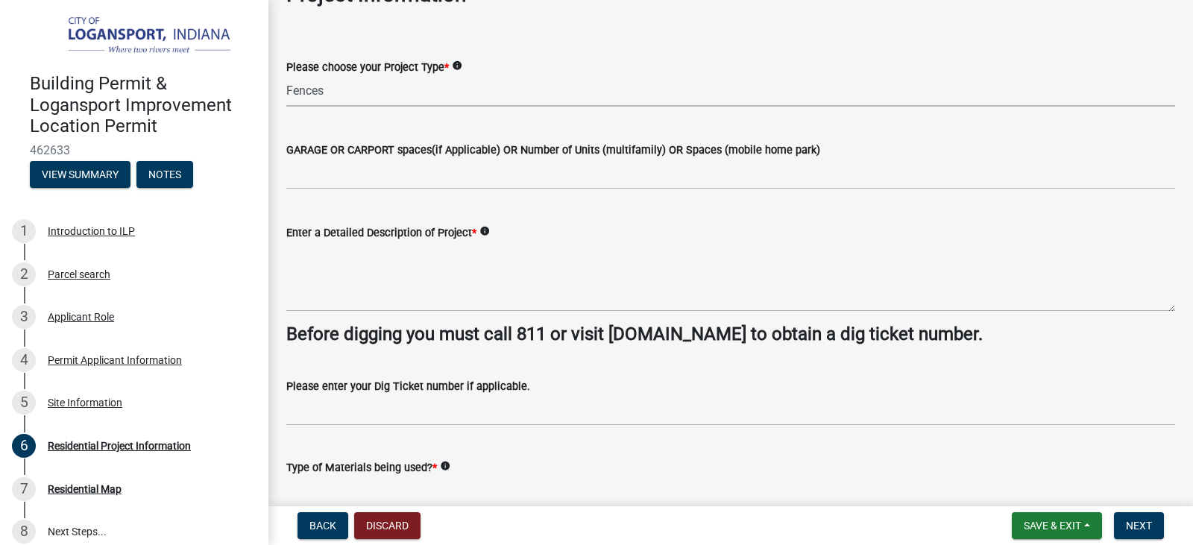
scroll to position [149, 0]
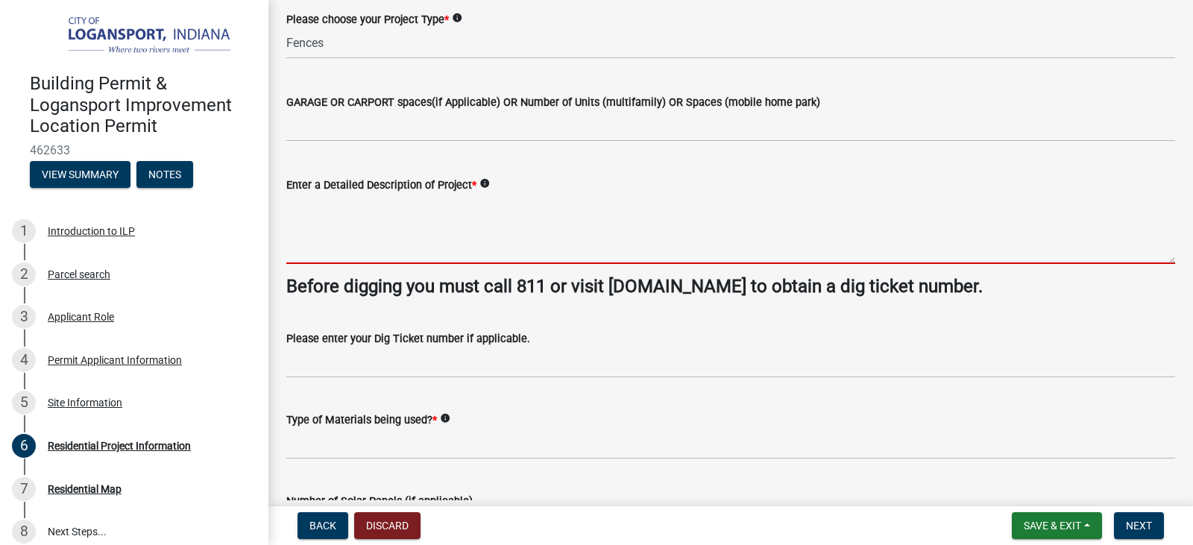
click at [303, 250] on textarea "Enter a Detailed Description of Project *" at bounding box center [730, 229] width 889 height 70
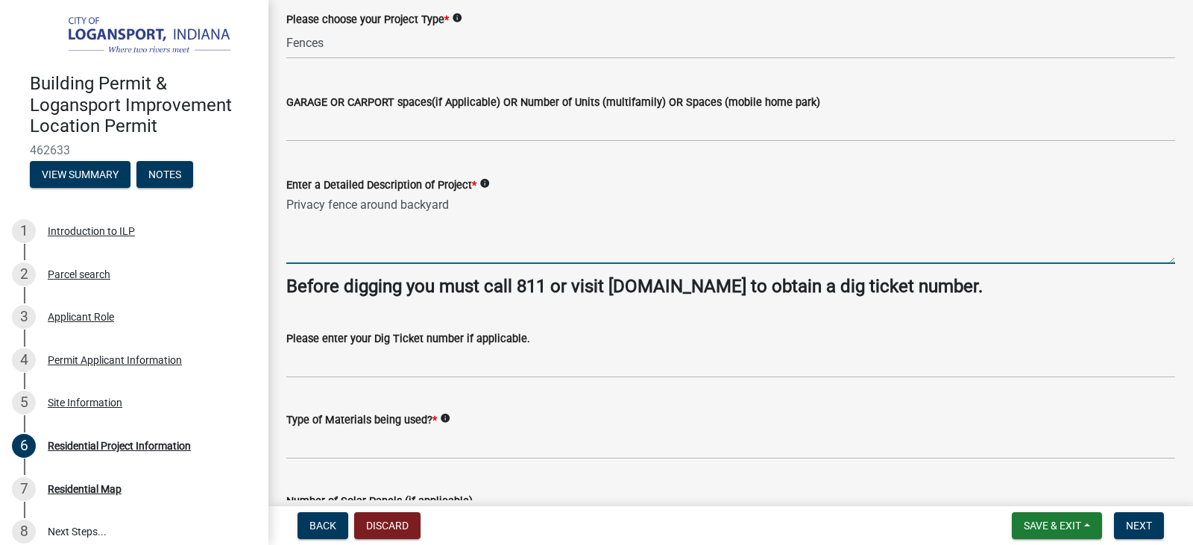
type textarea "Privacy fence around backyard"
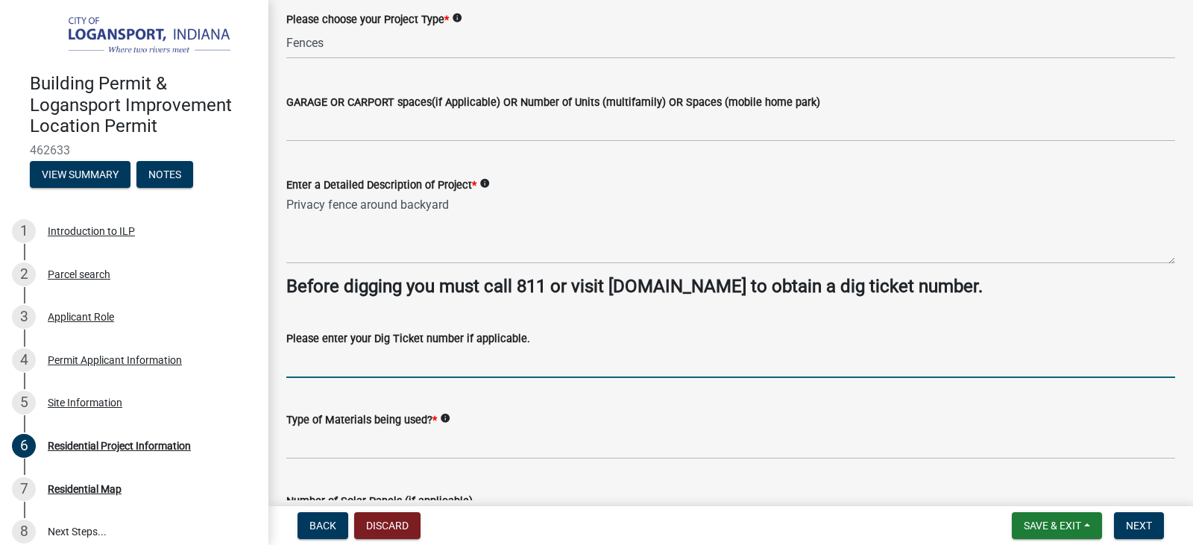
click at [311, 371] on input "Please enter your Dig Ticket number if applicable." at bounding box center [730, 362] width 889 height 31
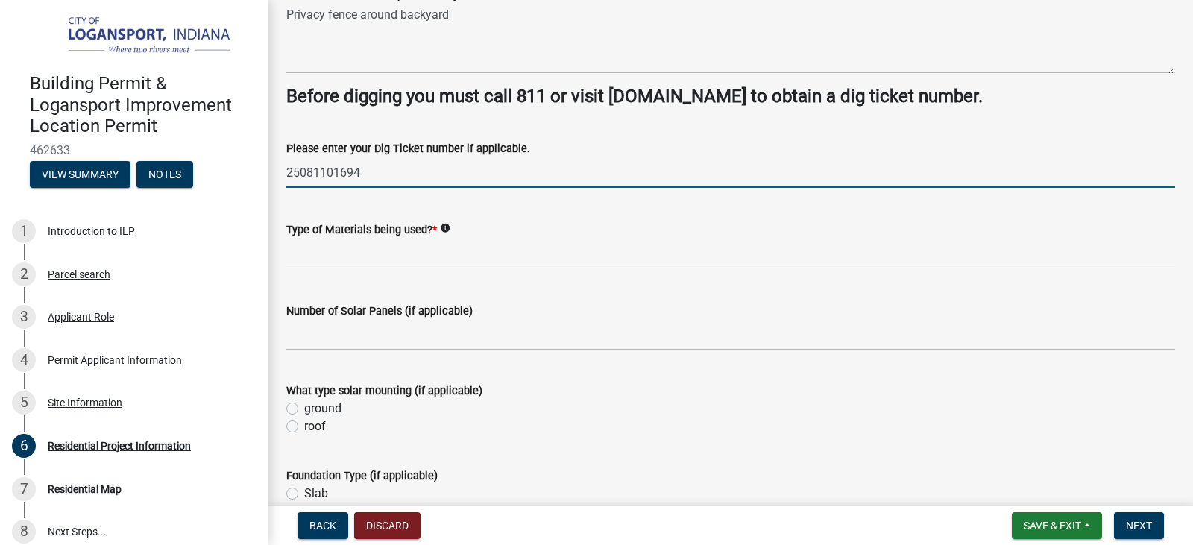
scroll to position [373, 0]
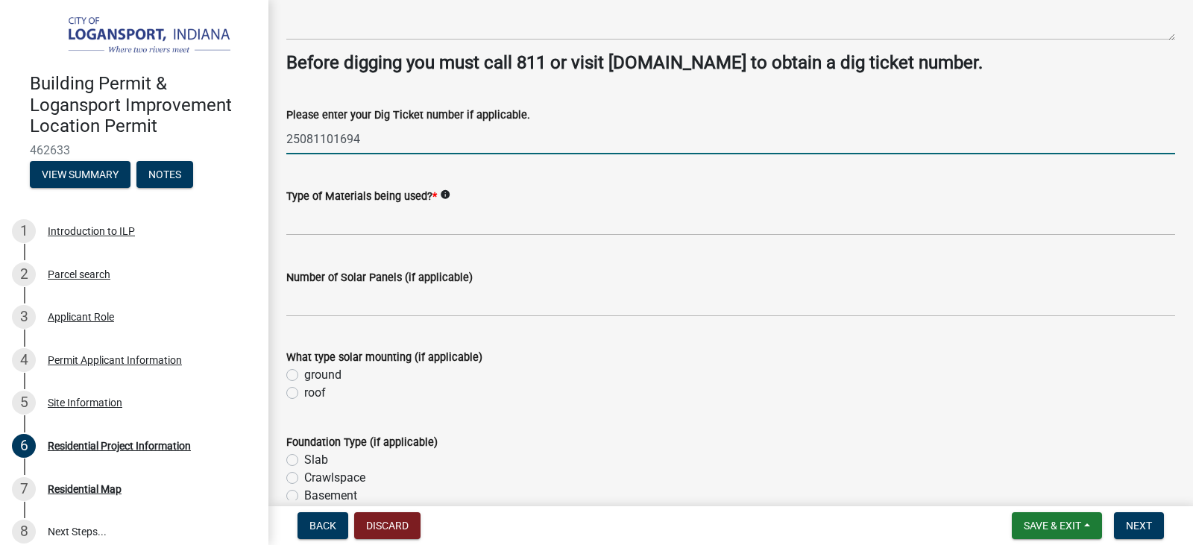
type input "25081101694"
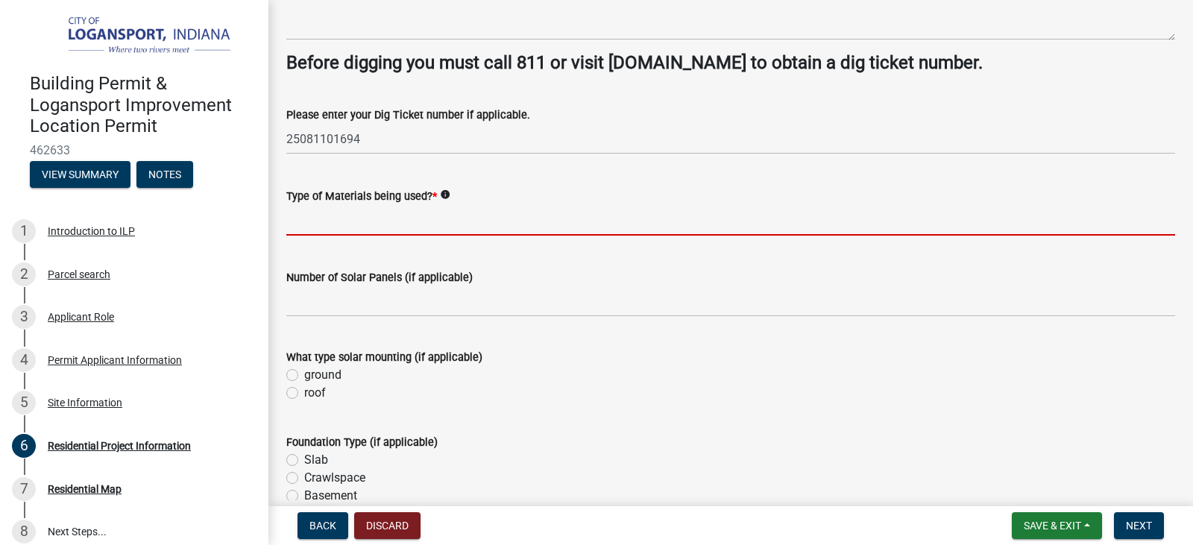
click at [325, 217] on input "Type of Materials being used? *" at bounding box center [730, 220] width 889 height 31
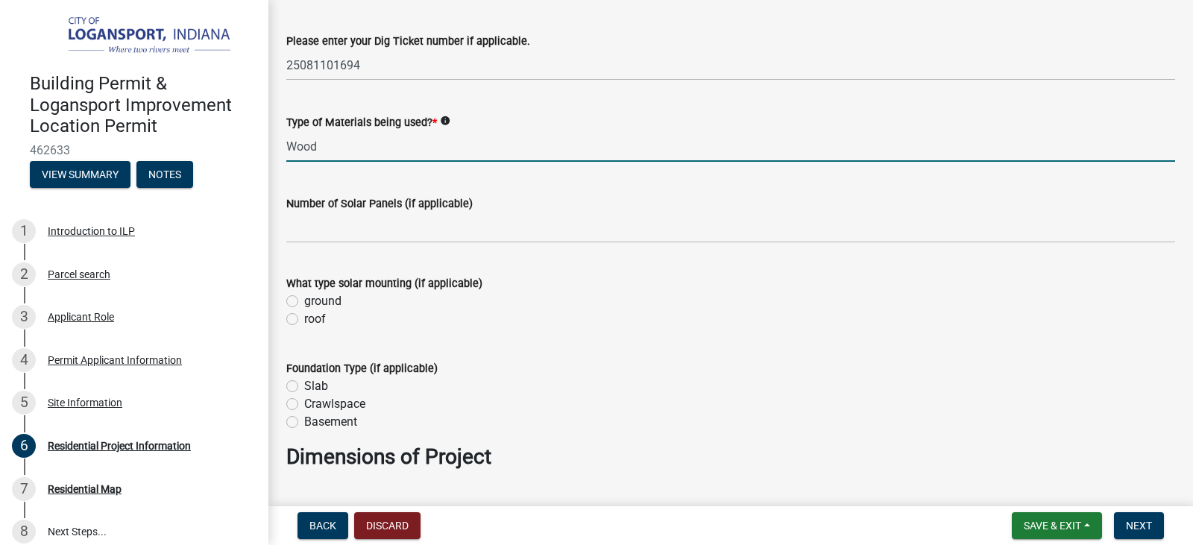
scroll to position [447, 0]
type input "Wood"
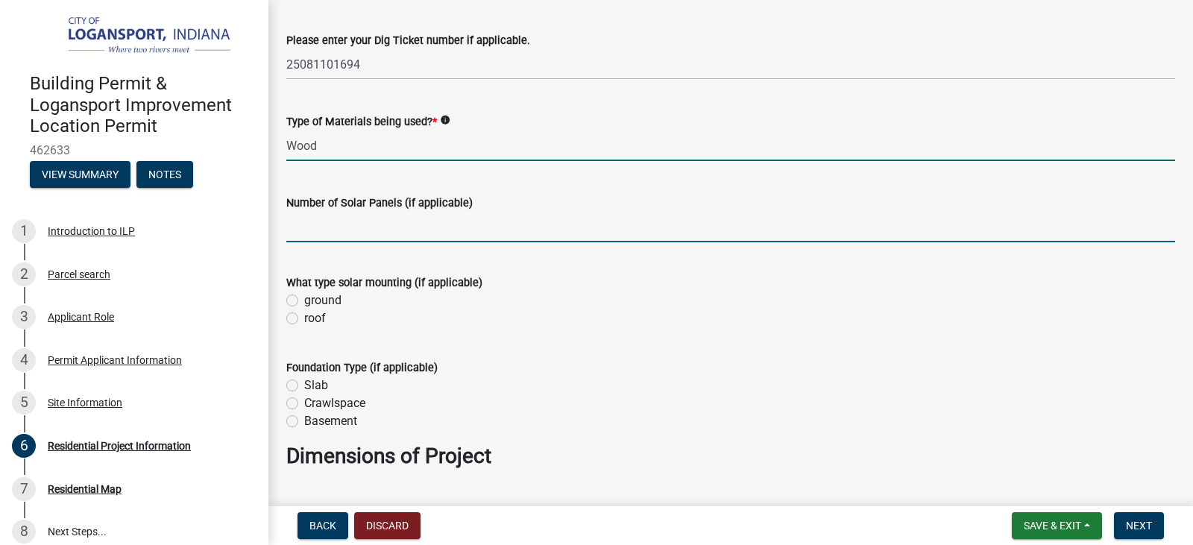
click at [303, 227] on input "text" at bounding box center [730, 227] width 889 height 31
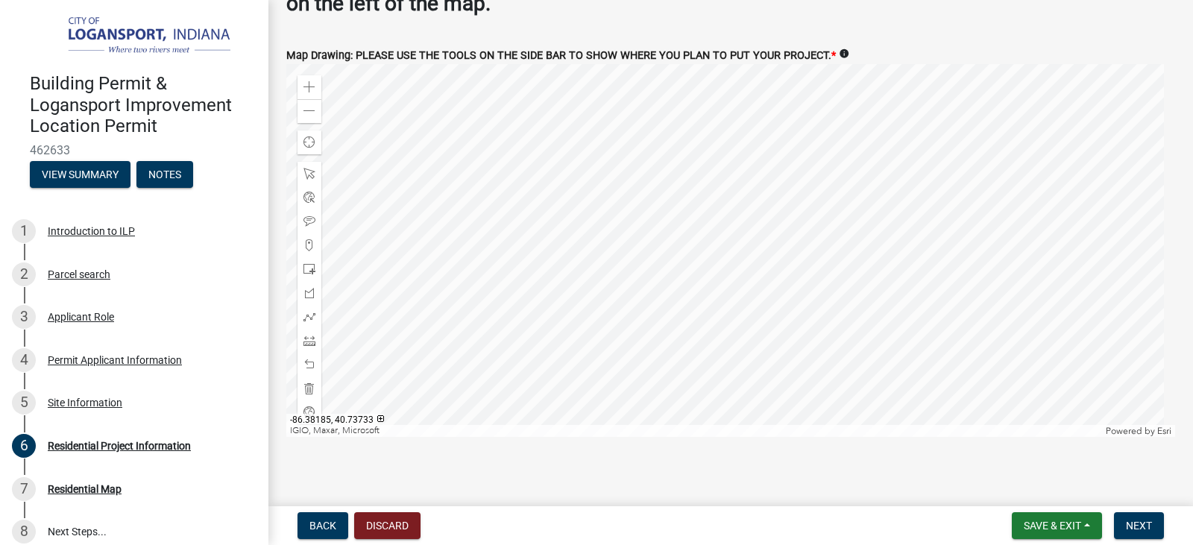
scroll to position [2806, 0]
type input "0"
click at [308, 333] on span at bounding box center [309, 339] width 12 height 12
click at [739, 322] on div at bounding box center [730, 249] width 889 height 373
click at [862, 322] on div at bounding box center [730, 249] width 889 height 373
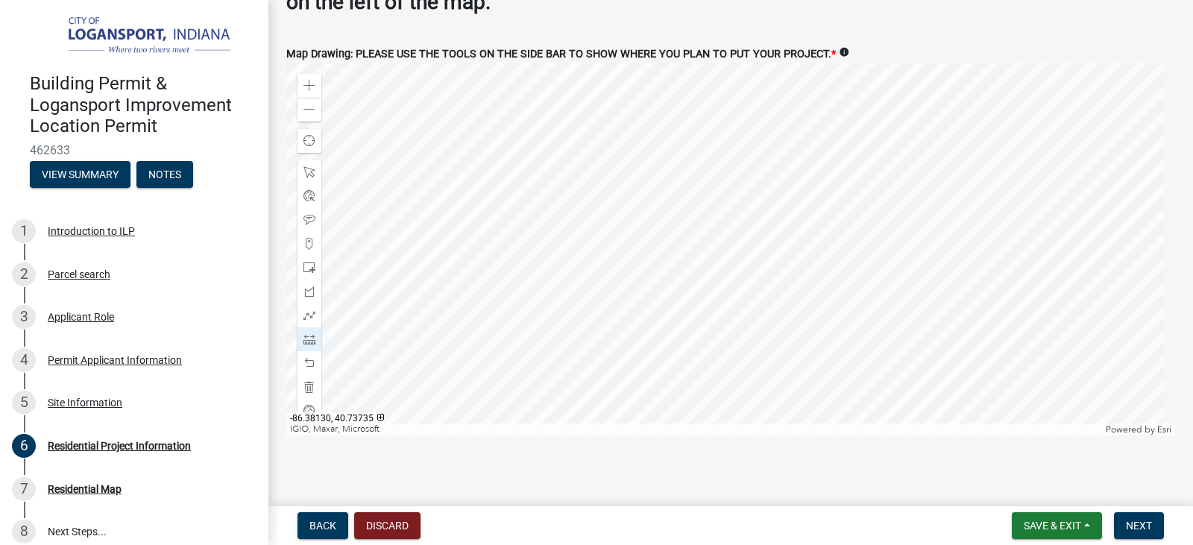
click at [860, 157] on div at bounding box center [730, 249] width 889 height 373
click at [737, 158] on div at bounding box center [730, 249] width 889 height 373
click at [736, 179] on div at bounding box center [730, 249] width 889 height 373
click at [312, 357] on span at bounding box center [309, 363] width 12 height 12
click at [303, 377] on div at bounding box center [309, 387] width 24 height 24
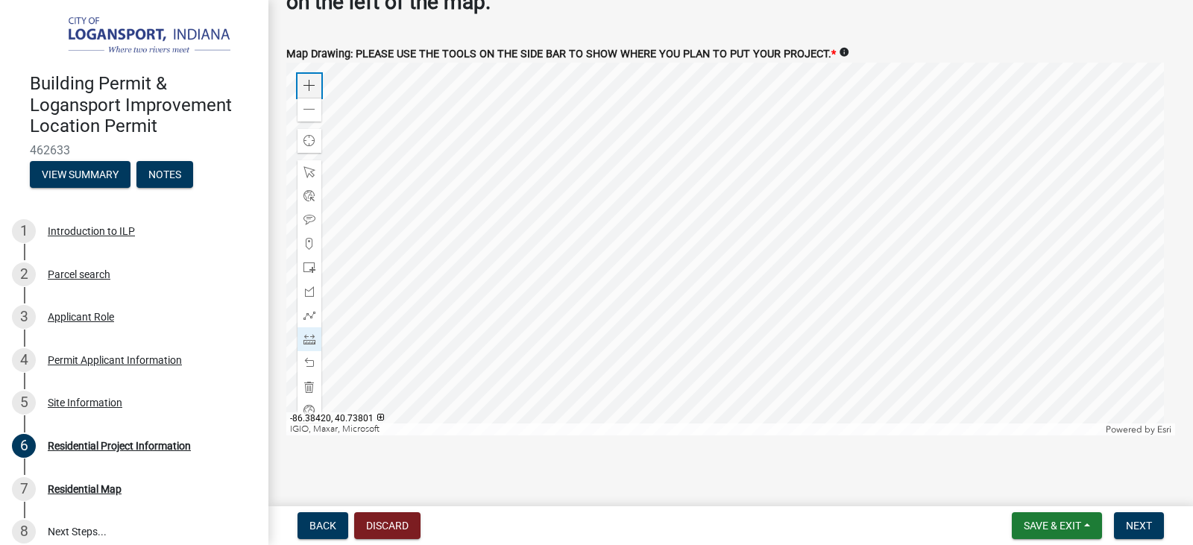
click at [306, 81] on span at bounding box center [309, 86] width 12 height 12
click at [309, 82] on span at bounding box center [309, 86] width 12 height 12
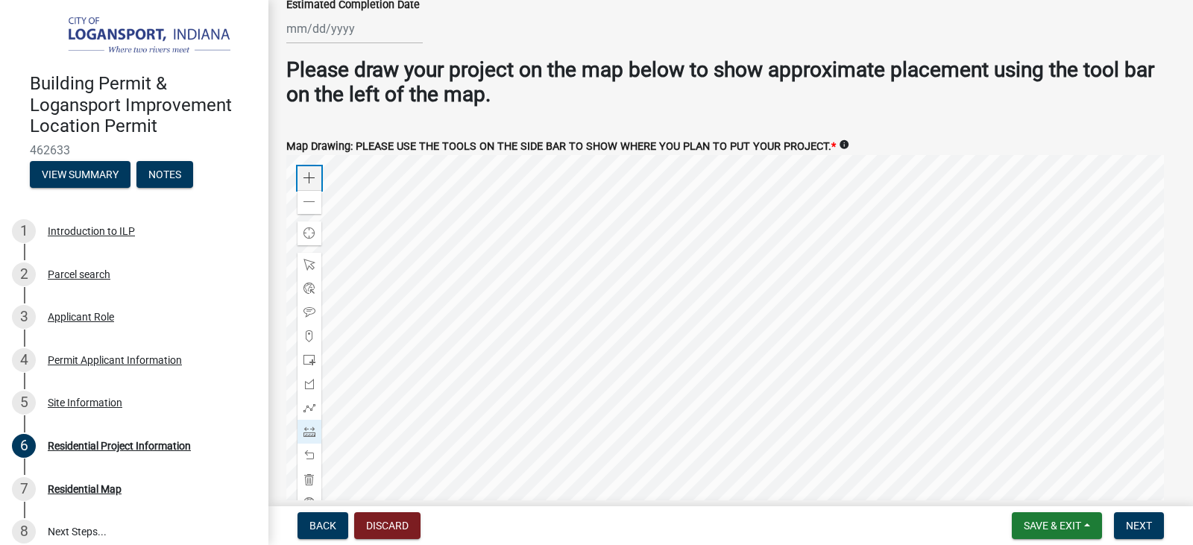
scroll to position [2731, 0]
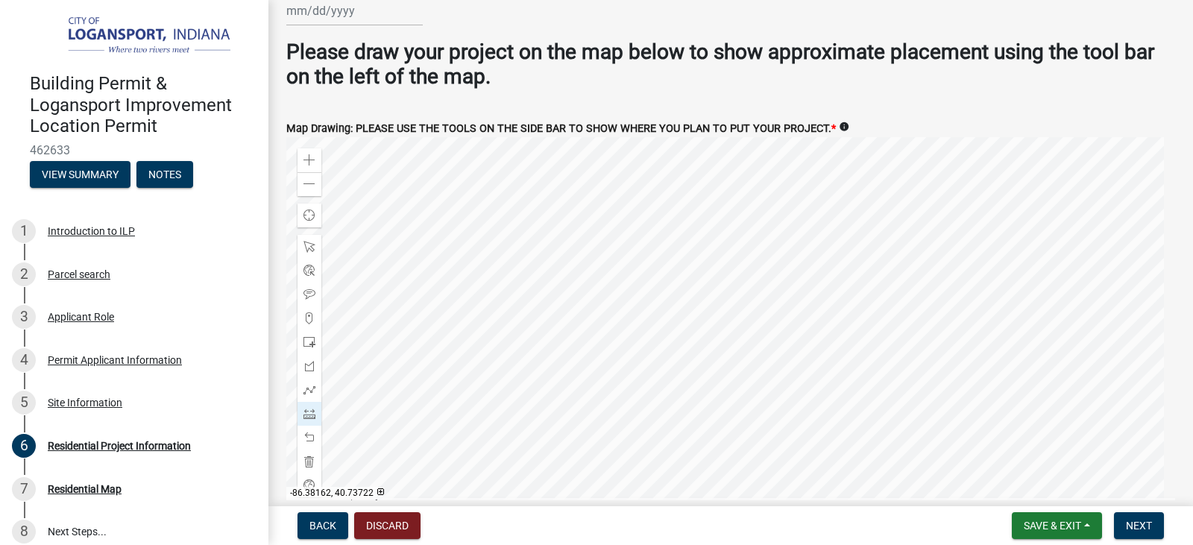
click at [649, 362] on div at bounding box center [730, 323] width 889 height 373
click at [307, 385] on span at bounding box center [309, 390] width 12 height 12
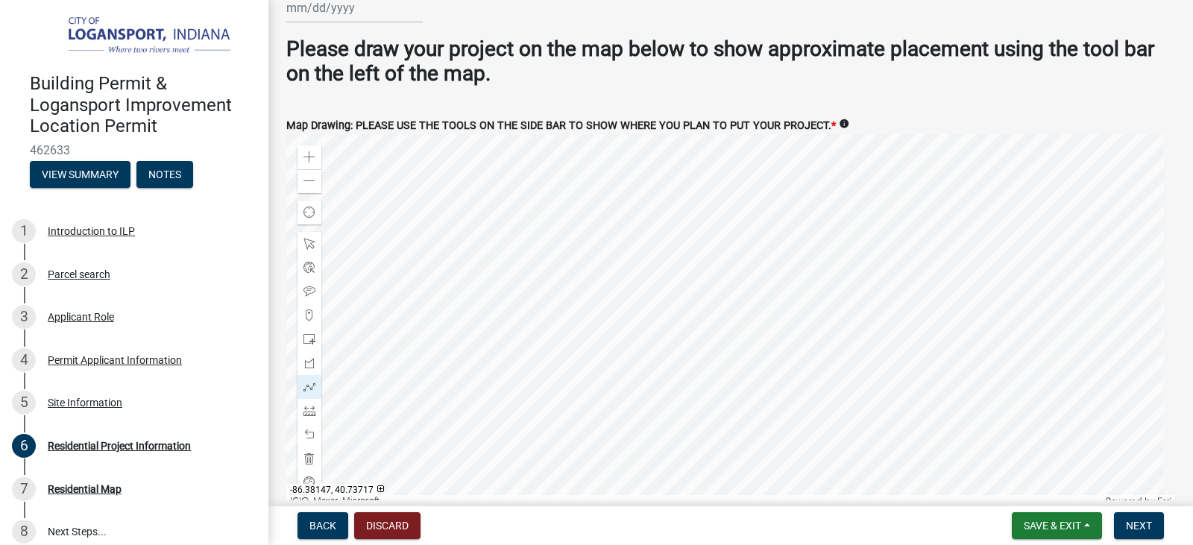
click at [820, 420] on div at bounding box center [730, 320] width 889 height 373
click at [1013, 421] on div at bounding box center [730, 320] width 889 height 373
click at [1011, 164] on div at bounding box center [730, 320] width 889 height 373
click at [819, 168] on div at bounding box center [730, 320] width 889 height 373
click at [820, 204] on div at bounding box center [730, 320] width 889 height 373
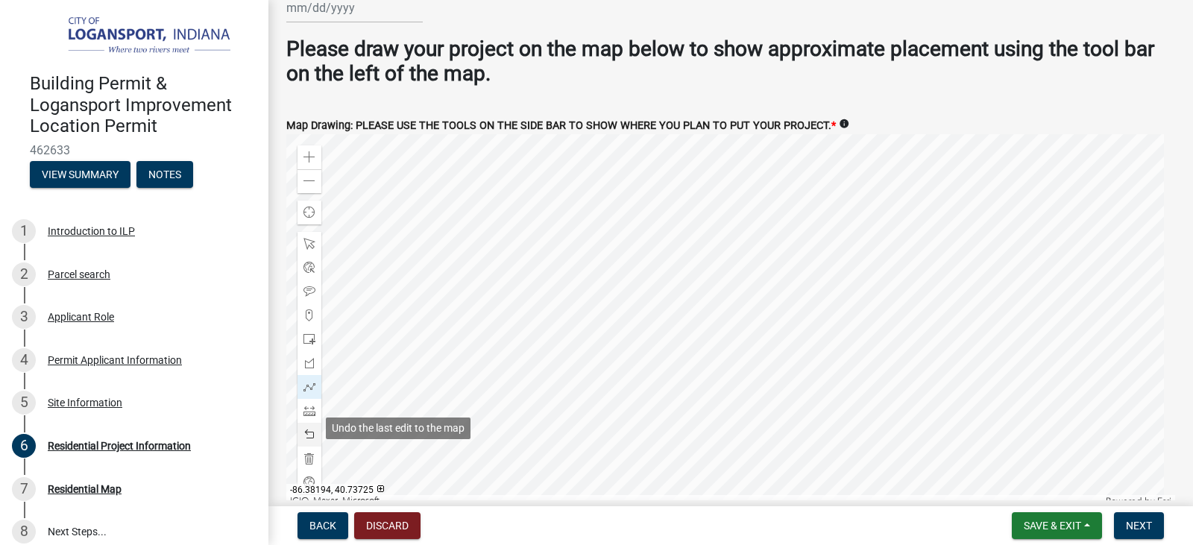
click at [308, 429] on span at bounding box center [309, 435] width 12 height 12
click at [819, 203] on div at bounding box center [730, 320] width 889 height 373
click at [1030, 518] on button "Save & Exit" at bounding box center [1057, 525] width 90 height 27
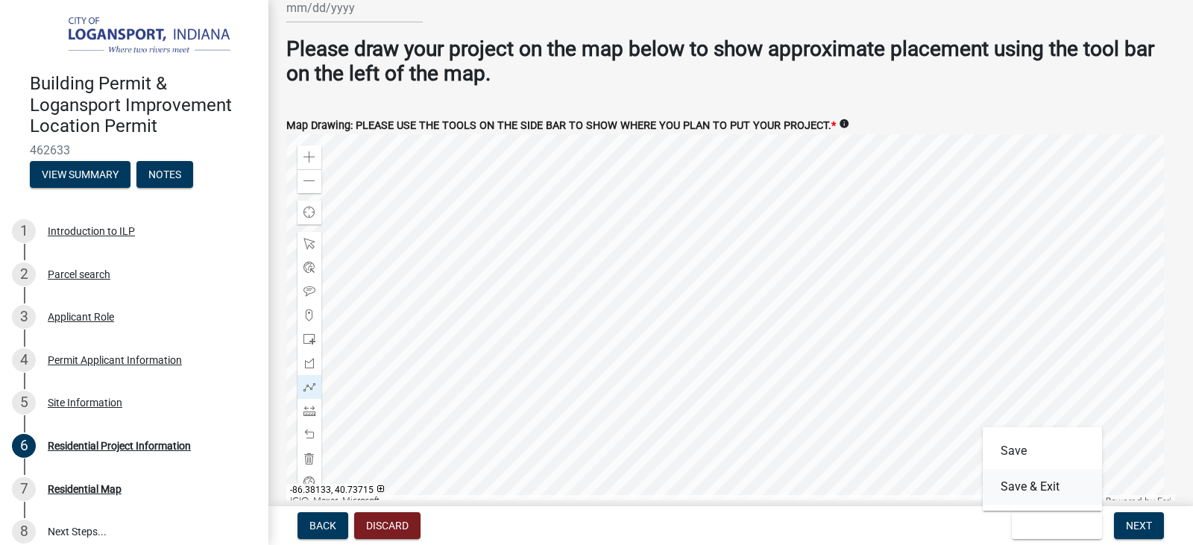
click at [1014, 485] on button "Save & Exit" at bounding box center [1042, 487] width 119 height 36
click at [1058, 523] on span "Save & Exit" at bounding box center [1052, 526] width 57 height 12
click at [1026, 488] on button "Save & Exit" at bounding box center [1042, 487] width 119 height 36
click at [311, 291] on div at bounding box center [309, 292] width 24 height 24
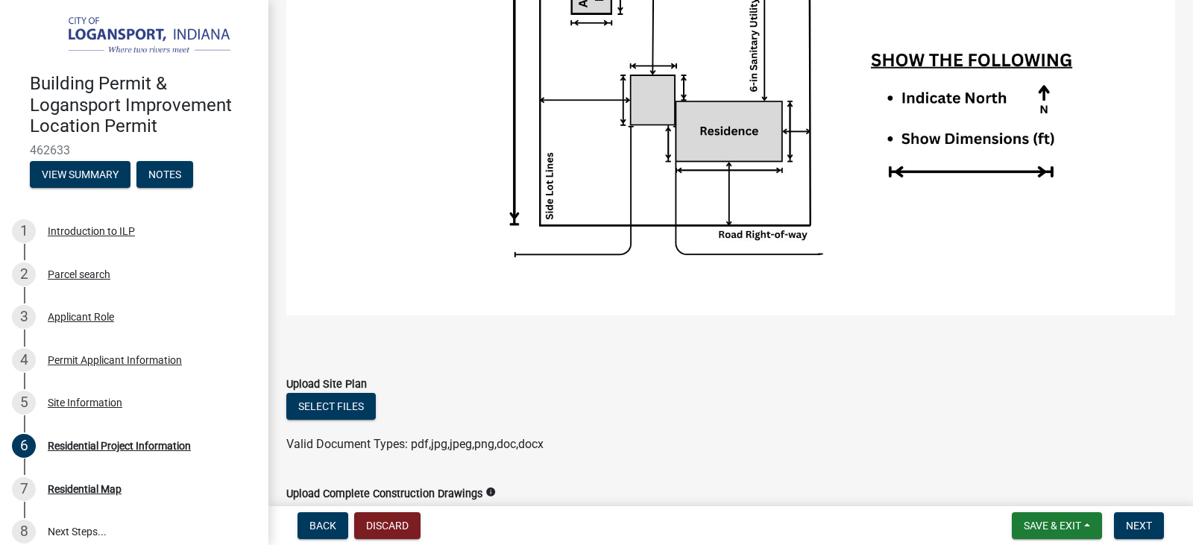
scroll to position [1989, 0]
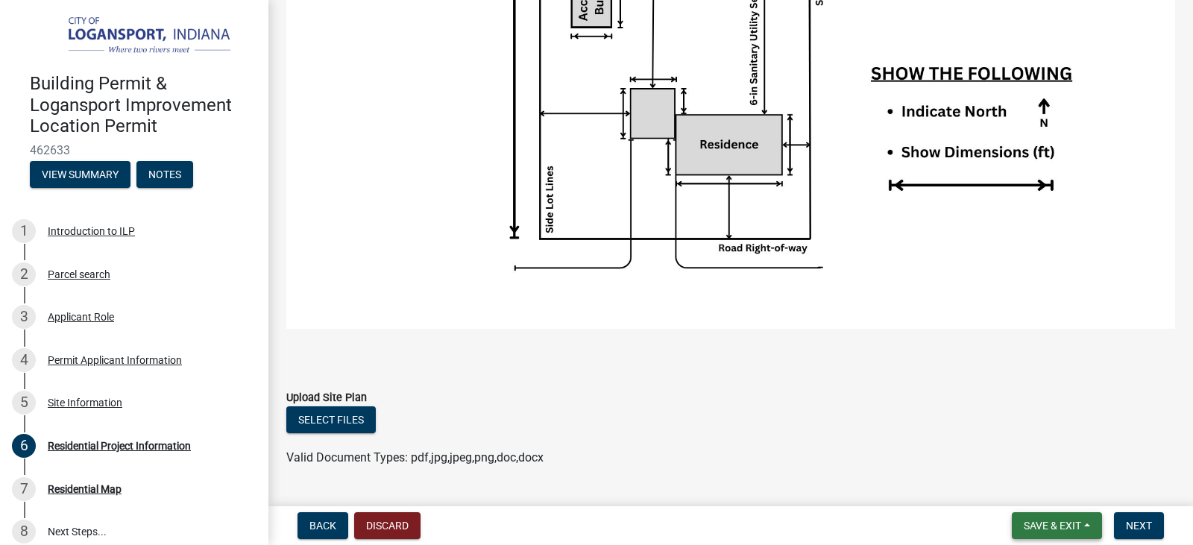
click at [1065, 520] on span "Save & Exit" at bounding box center [1052, 526] width 57 height 12
click at [1049, 485] on button "Save & Exit" at bounding box center [1042, 487] width 119 height 36
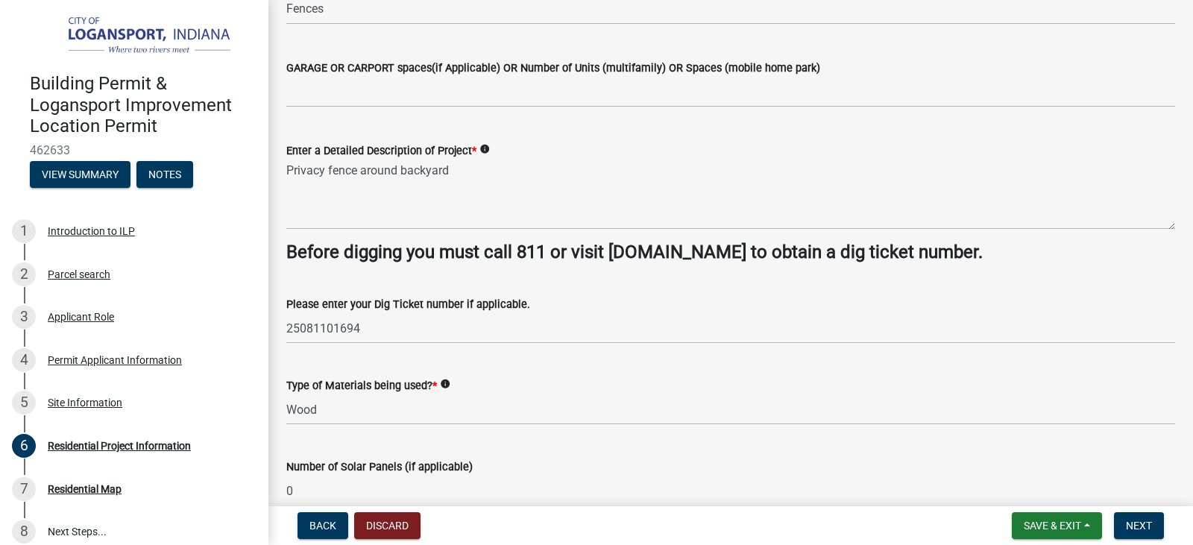
scroll to position [0, 0]
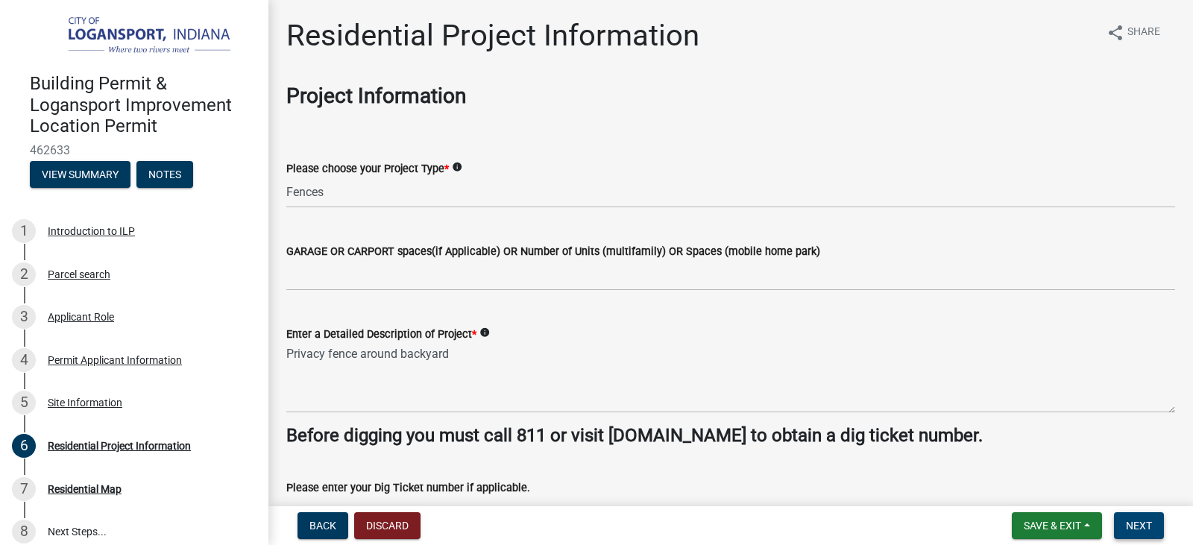
click at [1135, 525] on span "Next" at bounding box center [1139, 526] width 26 height 12
click at [74, 486] on div "Residential Map" at bounding box center [85, 489] width 74 height 10
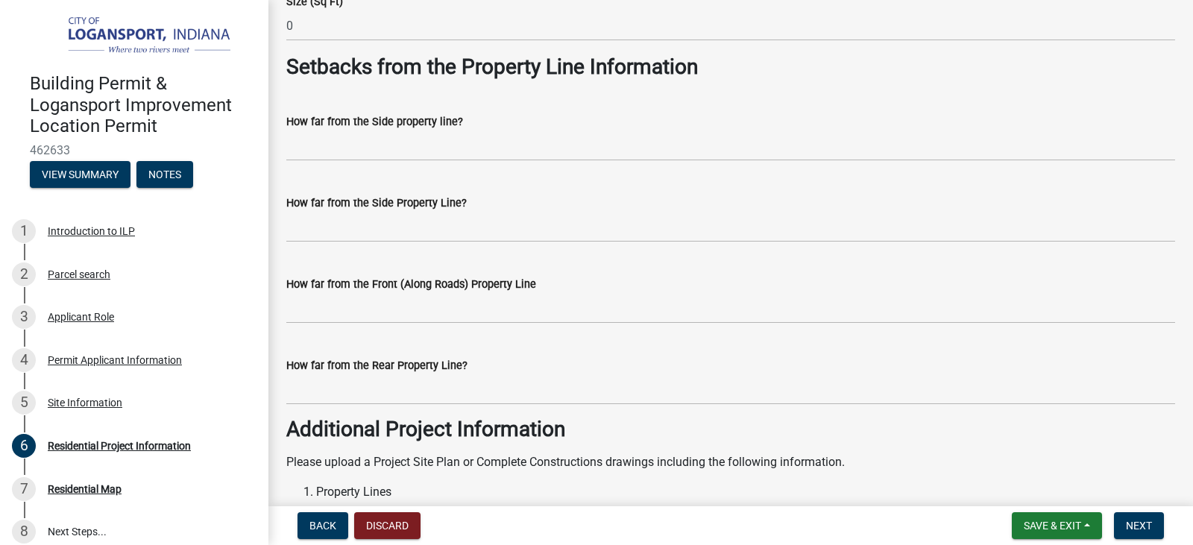
scroll to position [1416, 0]
